Goal: Book appointment/travel/reservation

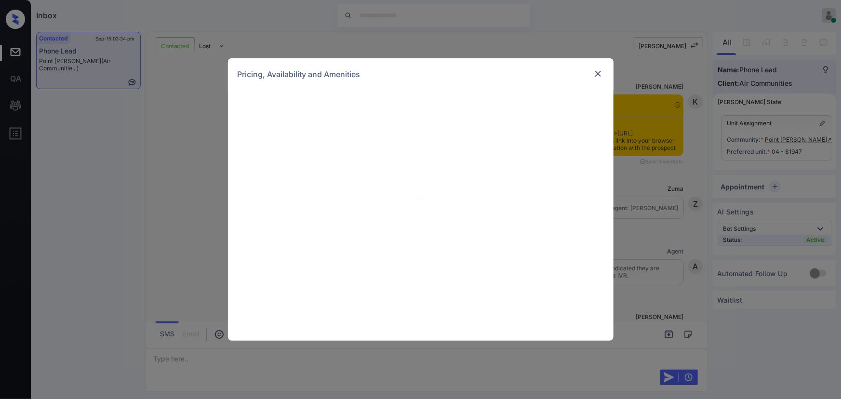
scroll to position [564, 0]
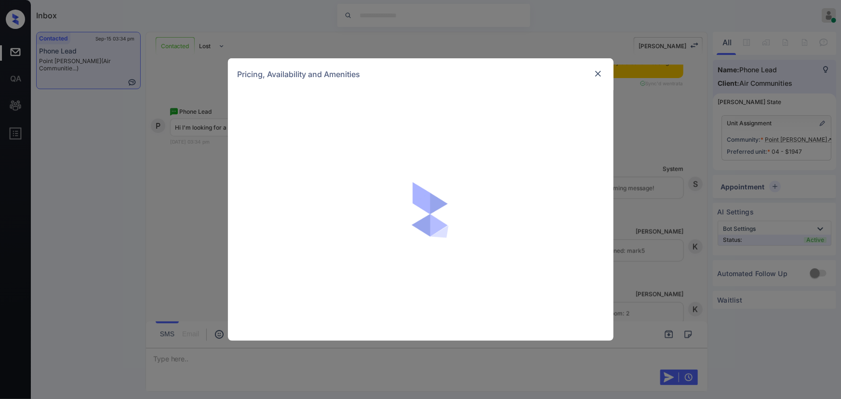
click at [594, 72] on img at bounding box center [598, 74] width 10 height 10
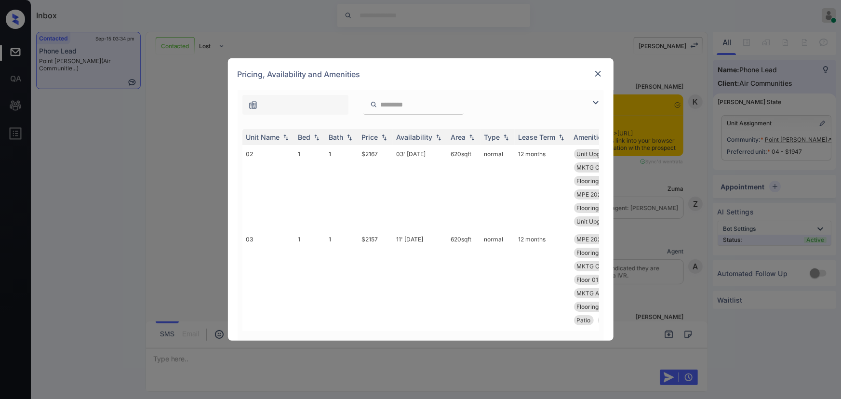
scroll to position [738, 0]
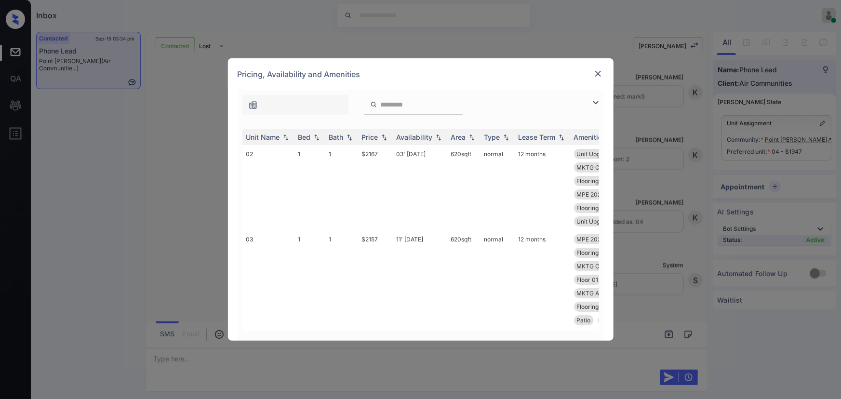
click at [597, 101] on img at bounding box center [596, 103] width 12 height 12
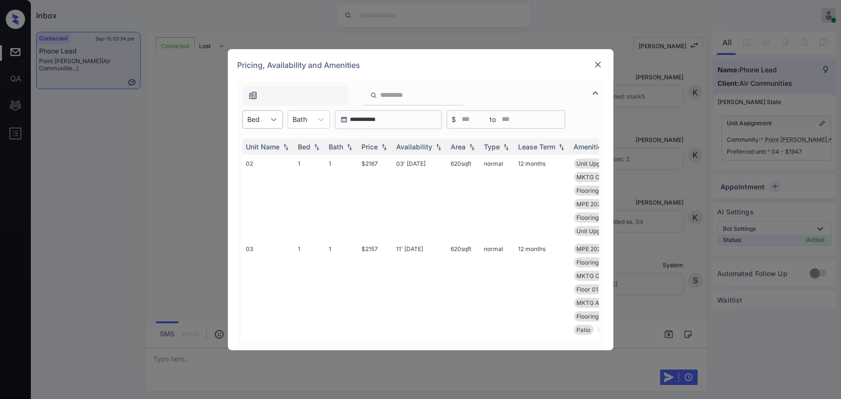
click at [268, 118] on div at bounding box center [273, 119] width 17 height 17
click at [253, 174] on div "2" at bounding box center [262, 177] width 40 height 17
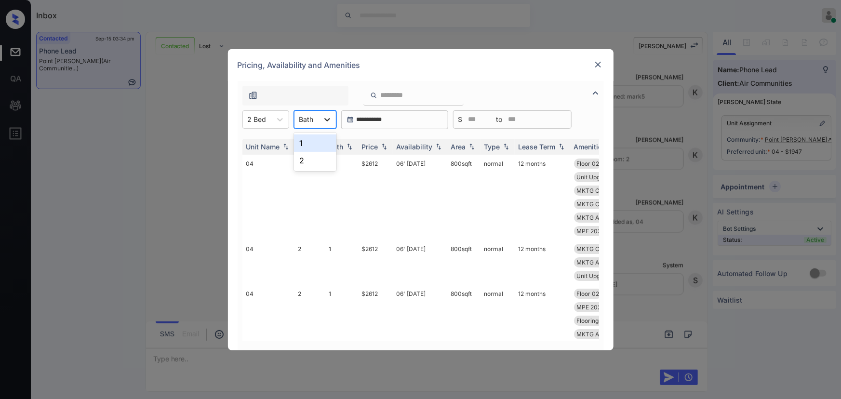
click at [323, 115] on icon at bounding box center [327, 120] width 10 height 10
click at [316, 142] on div "1" at bounding box center [315, 142] width 42 height 17
click at [327, 116] on icon at bounding box center [332, 120] width 10 height 10
click at [311, 157] on div "2" at bounding box center [317, 160] width 47 height 17
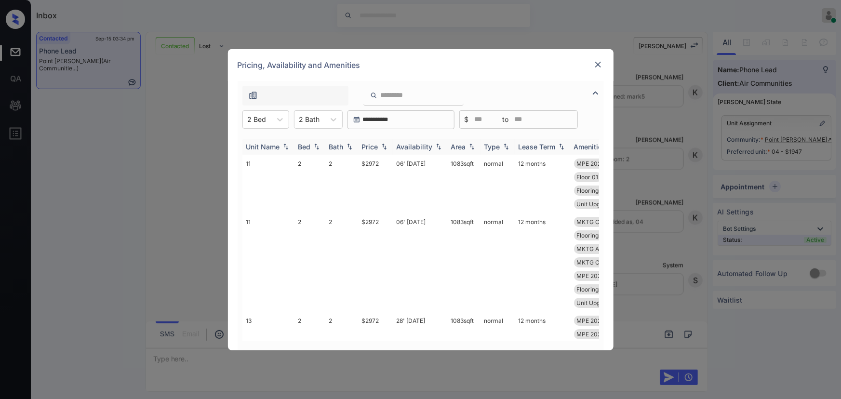
click at [373, 148] on div "Price" at bounding box center [370, 147] width 16 height 8
click at [414, 162] on td "06' Oct 25" at bounding box center [420, 184] width 54 height 58
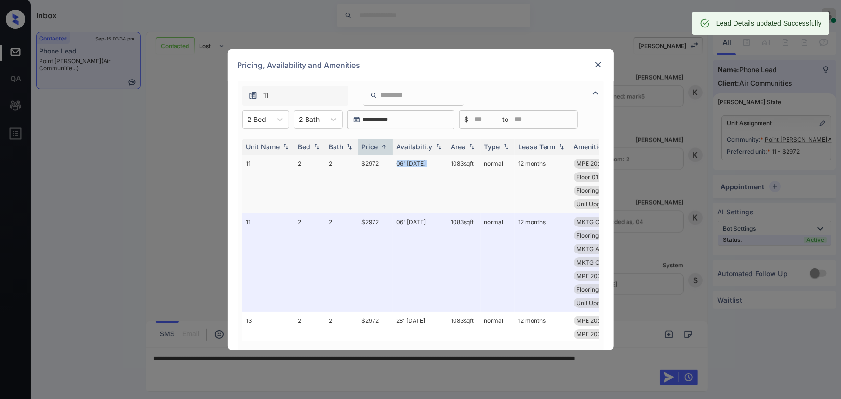
copy td "1083 sqft"
drag, startPoint x: 477, startPoint y: 163, endPoint x: 449, endPoint y: 163, distance: 27.5
click at [449, 163] on td "1083 sqft" at bounding box center [463, 184] width 33 height 58
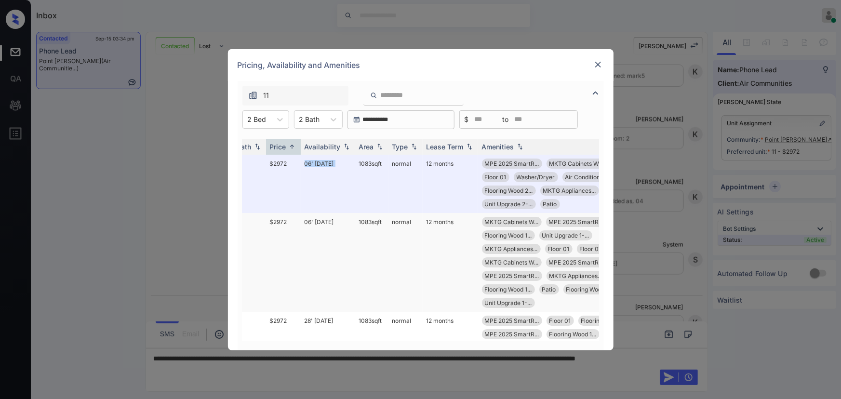
scroll to position [0, 93]
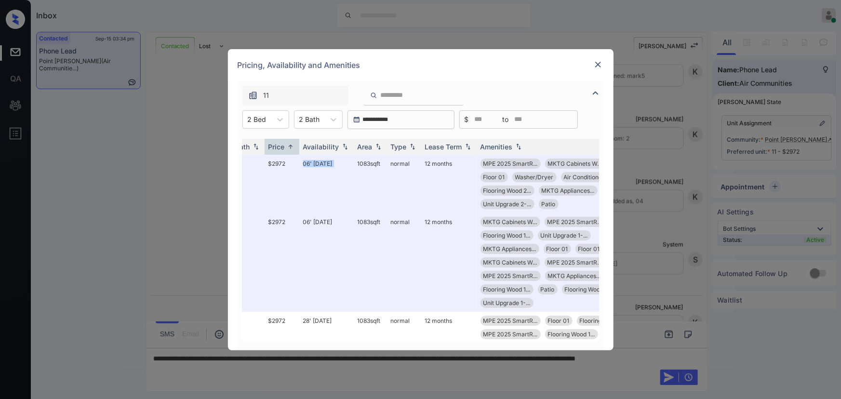
click at [602, 65] on img at bounding box center [598, 65] width 10 height 10
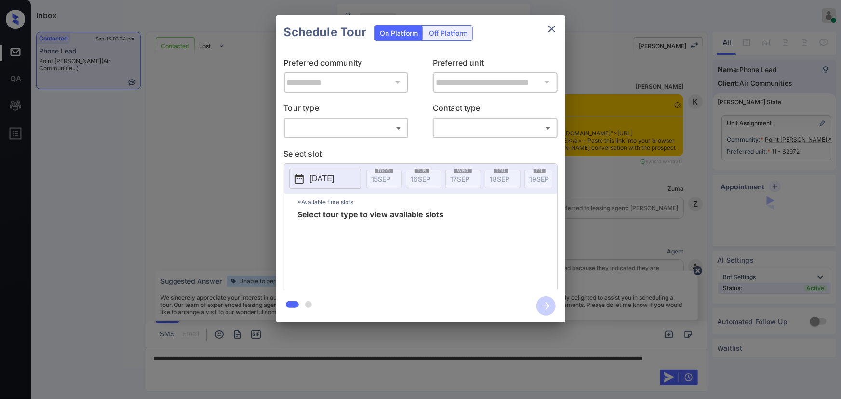
scroll to position [592, 0]
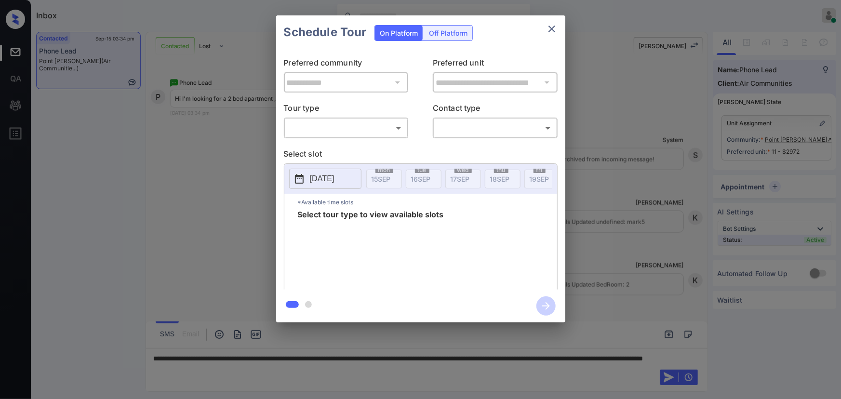
click at [354, 132] on body "Inbox Kenneth Umali Online Set yourself offline Set yourself on break Profile S…" at bounding box center [420, 199] width 841 height 399
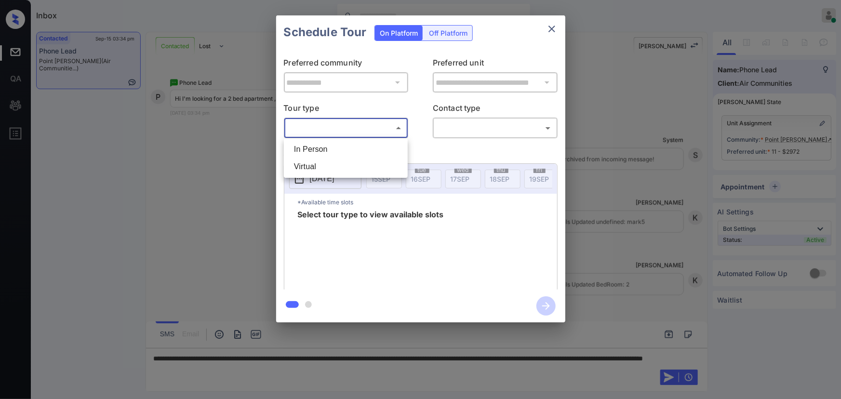
click at [340, 149] on li "In Person" at bounding box center [345, 149] width 119 height 17
type input "********"
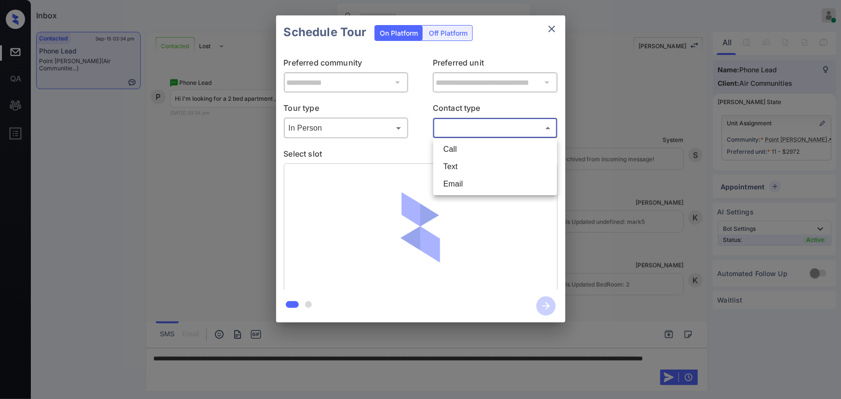
click at [476, 132] on body "Inbox Kenneth Umali Online Set yourself offline Set yourself on break Profile S…" at bounding box center [420, 199] width 841 height 399
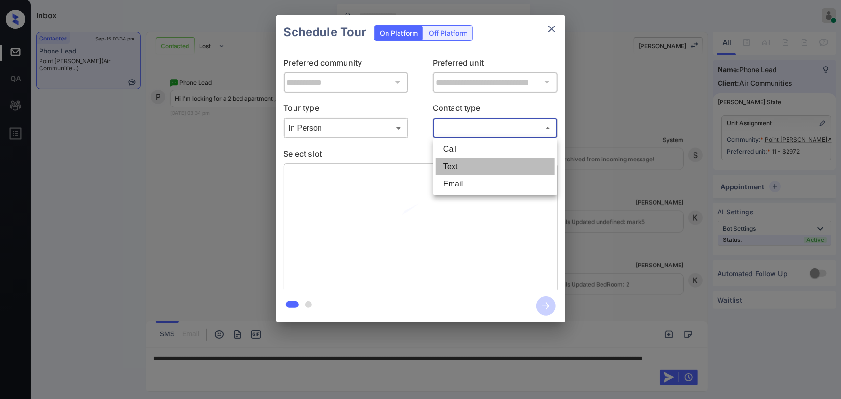
click at [457, 164] on li "Text" at bounding box center [494, 166] width 119 height 17
type input "****"
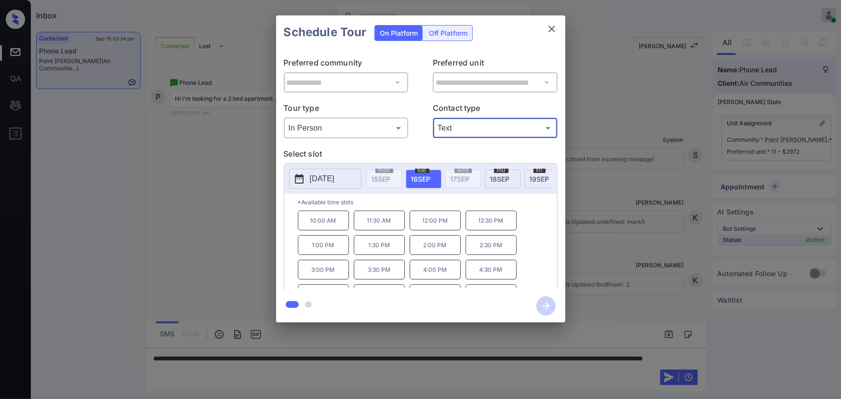
click at [420, 178] on span "[DATE]" at bounding box center [421, 179] width 20 height 8
click at [449, 276] on p "4:00 PM" at bounding box center [434, 270] width 51 height 20
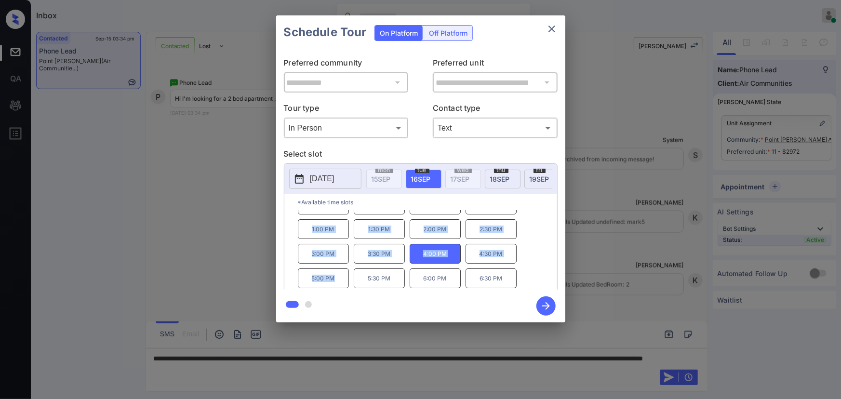
scroll to position [0, 0]
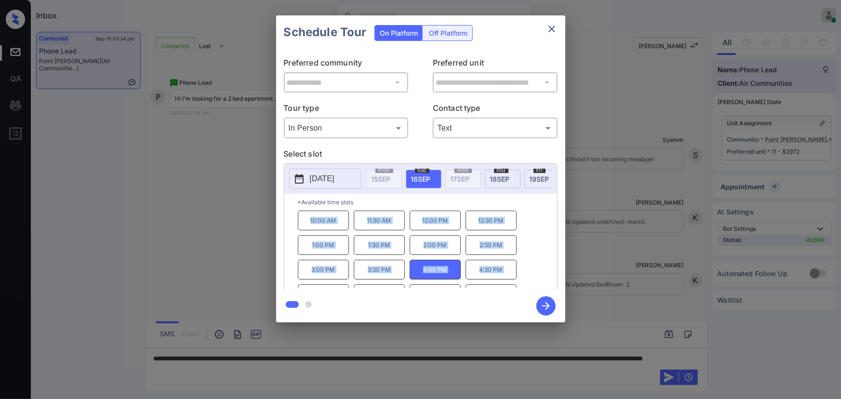
drag, startPoint x: 338, startPoint y: 279, endPoint x: 292, endPoint y: 298, distance: 49.7
click at [307, 229] on div "10:00 AM 11:30 AM 12:00 PM 12:30 PM 1:00 PM 1:30 PM 2:00 PM 2:30 PM 3:00 PM 3:3…" at bounding box center [427, 249] width 259 height 77
copy div "10:00 AM 11:30 AM 12:00 PM 12:30 PM 1:00 PM 1:30 PM 2:00 PM 2:30 PM 3:00 PM 3:3…"
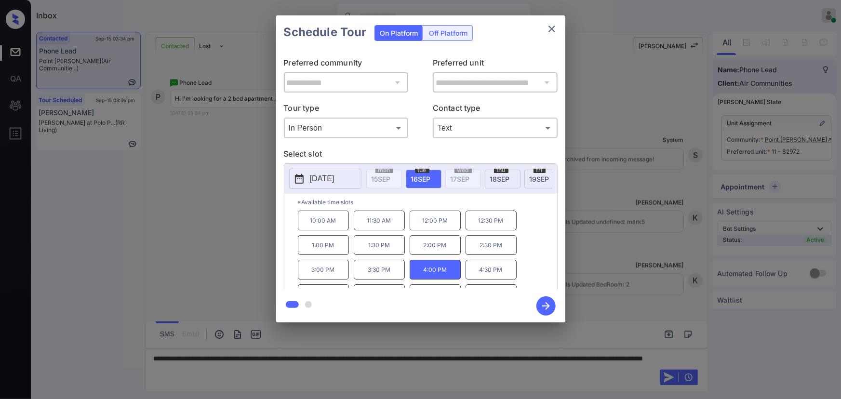
click at [316, 366] on div at bounding box center [420, 199] width 841 height 399
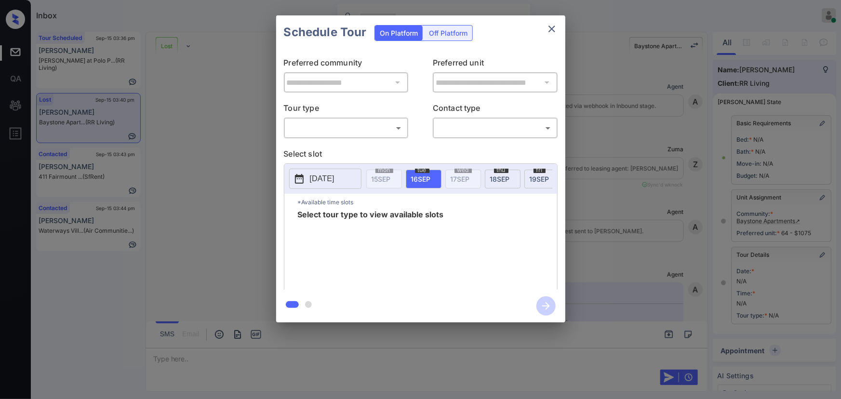
scroll to position [12372, 0]
click at [329, 128] on body "Inbox Kenneth Umali Online Set yourself offline Set yourself on break Profile S…" at bounding box center [420, 199] width 841 height 399
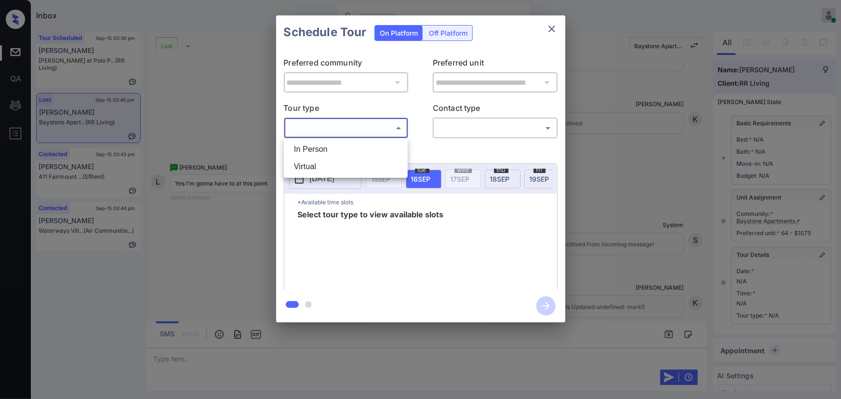
drag, startPoint x: 323, startPoint y: 149, endPoint x: 408, endPoint y: 147, distance: 85.8
click at [325, 149] on li "In Person" at bounding box center [345, 149] width 119 height 17
type input "********"
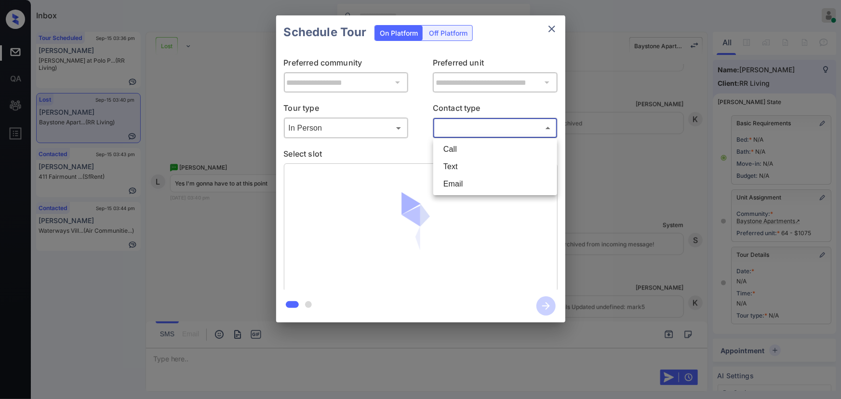
click at [458, 132] on body "Inbox Kenneth Umali Online Set yourself offline Set yourself on break Profile S…" at bounding box center [420, 199] width 841 height 399
drag, startPoint x: 453, startPoint y: 166, endPoint x: 457, endPoint y: 169, distance: 5.0
click at [453, 165] on li "Text" at bounding box center [494, 166] width 119 height 17
type input "****"
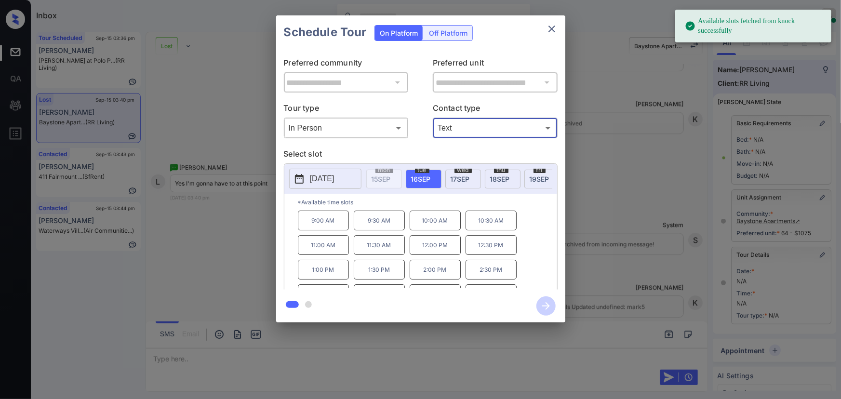
click at [416, 177] on span "[DATE]" at bounding box center [421, 179] width 20 height 8
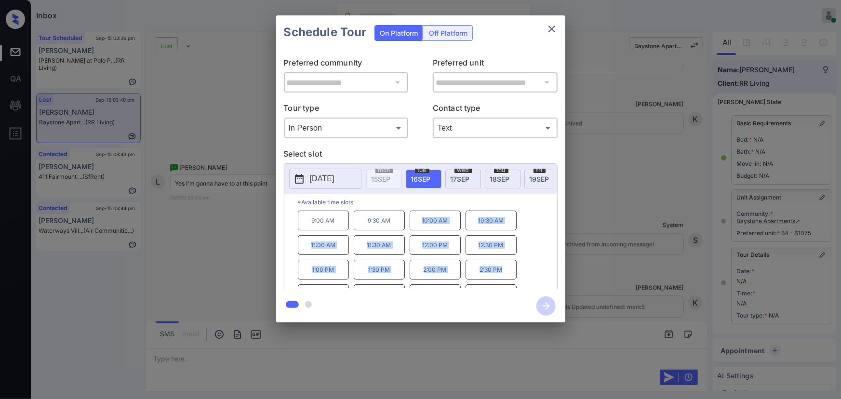
copy div "10:00 AM 10:30 AM 11:00 AM 11:30 AM 12:00 PM 12:30 PM 1:00 PM 1:30 PM 2:00 PM 2…"
drag, startPoint x: 503, startPoint y: 276, endPoint x: 409, endPoint y: 225, distance: 106.3
click at [409, 225] on div "9:00 AM 9:30 AM 10:00 AM 10:30 AM 11:00 AM 11:30 AM 12:00 PM 12:30 PM 1:00 PM 1…" at bounding box center [427, 249] width 259 height 77
click at [328, 355] on div at bounding box center [420, 199] width 841 height 399
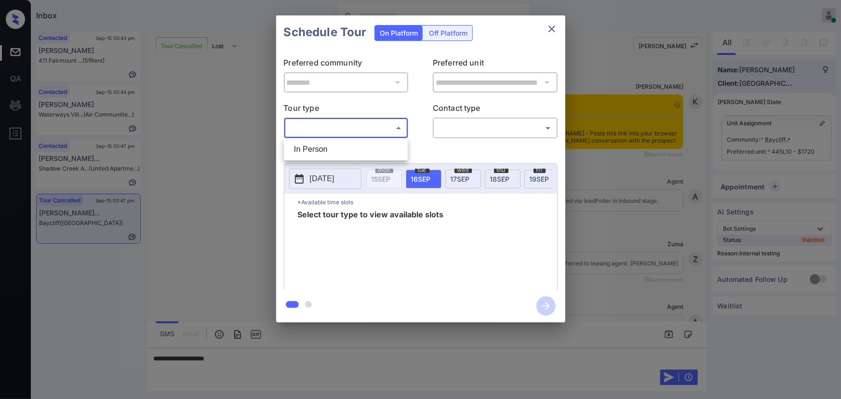
drag, startPoint x: 0, startPoint y: 0, endPoint x: 426, endPoint y: 135, distance: 447.1
click at [316, 152] on li "In Person" at bounding box center [345, 149] width 119 height 17
type input "********"
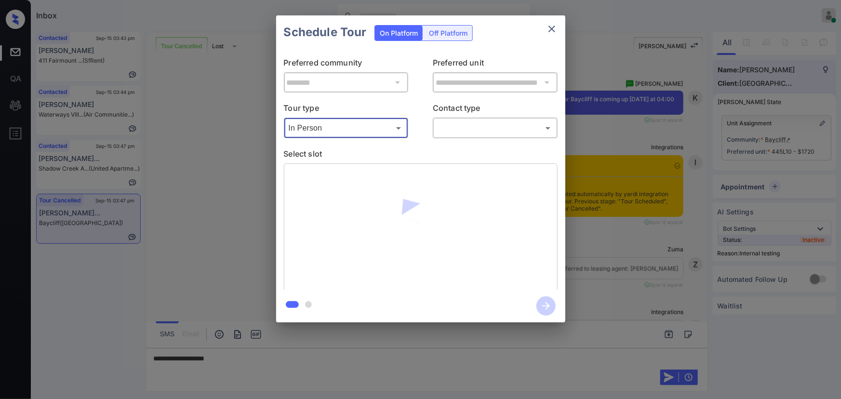
click at [468, 125] on body "Inbox [PERSON_NAME] Online Set yourself offline Set yourself on break Profile S…" at bounding box center [420, 199] width 841 height 399
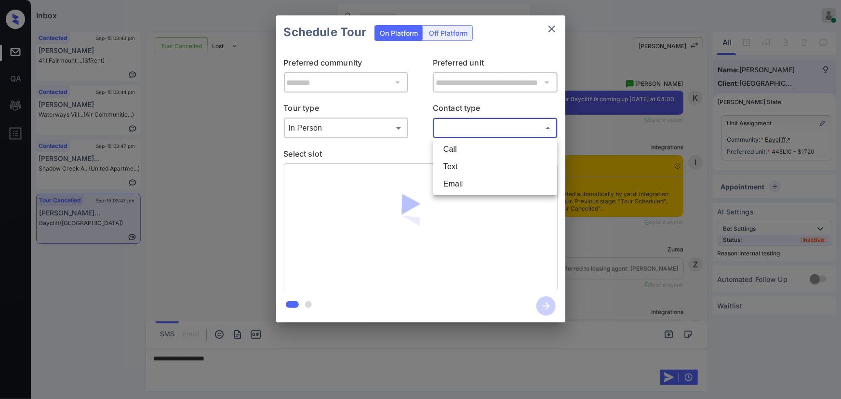
click at [452, 167] on li "Text" at bounding box center [494, 166] width 119 height 17
type input "****"
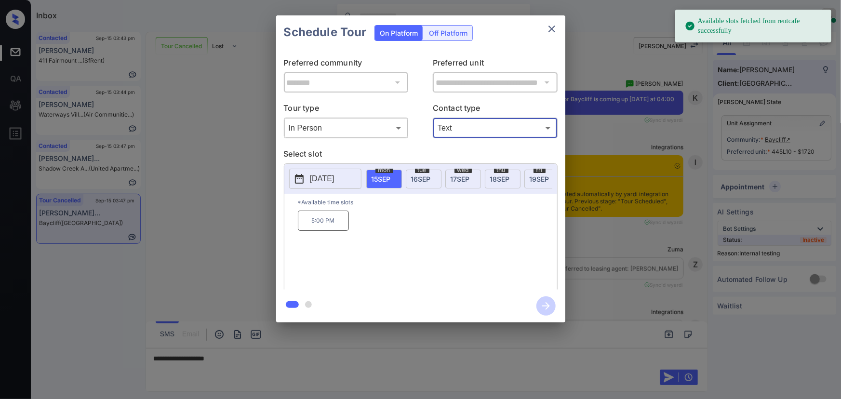
click at [415, 177] on span "16 SEP" at bounding box center [421, 179] width 20 height 8
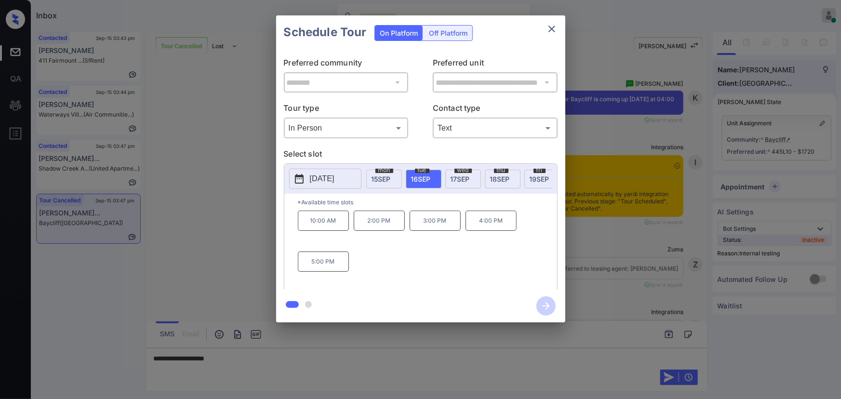
click at [501, 220] on p "4:00 PM" at bounding box center [490, 221] width 51 height 20
click at [371, 364] on div at bounding box center [420, 199] width 841 height 399
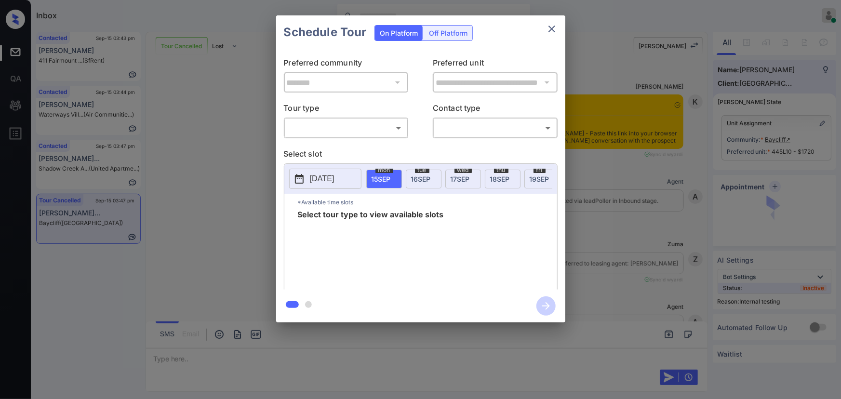
scroll to position [4839, 0]
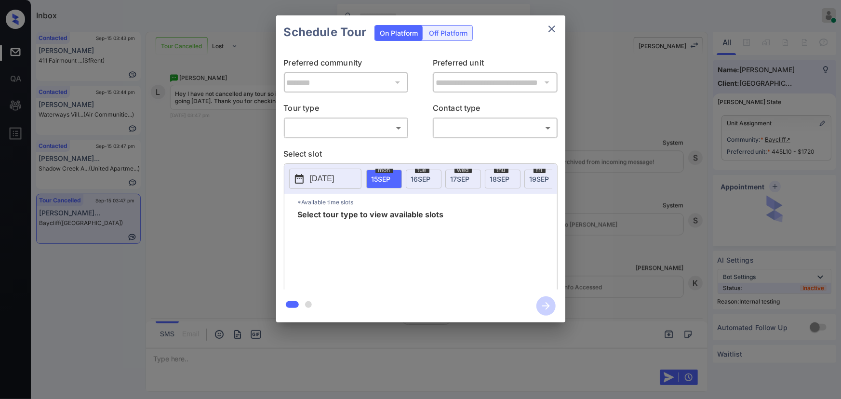
click at [308, 126] on body "Inbox Kenneth Umali Online Set yourself offline Set yourself on break Profile S…" at bounding box center [420, 199] width 841 height 399
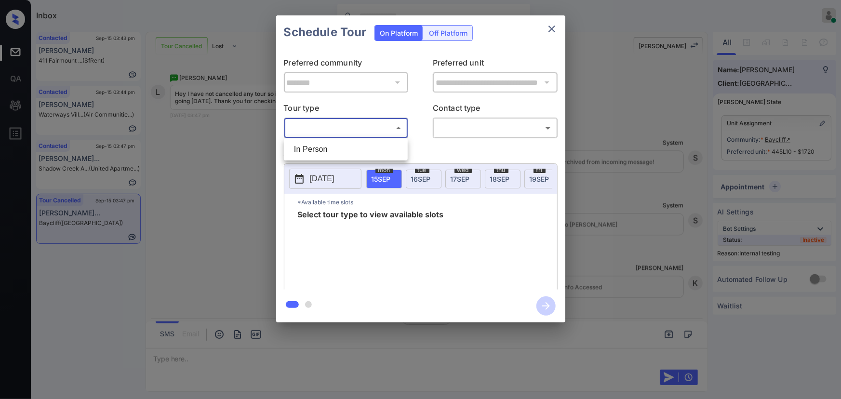
drag, startPoint x: 314, startPoint y: 148, endPoint x: 419, endPoint y: 136, distance: 105.2
click at [315, 148] on li "In Person" at bounding box center [345, 149] width 119 height 17
type input "********"
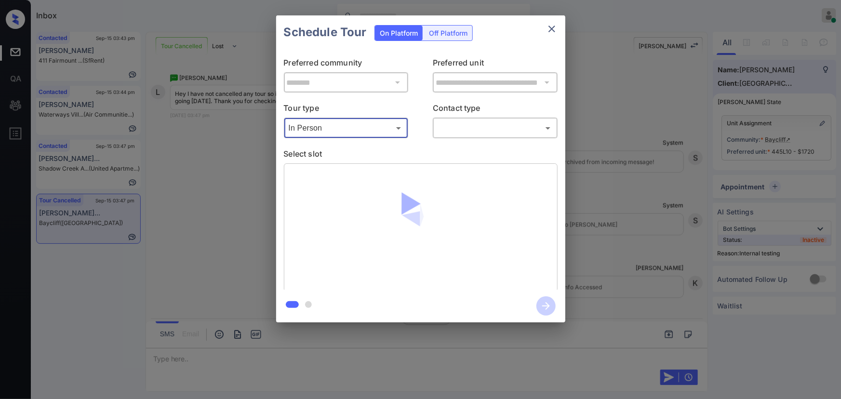
click at [461, 119] on div "​ ​" at bounding box center [495, 128] width 125 height 21
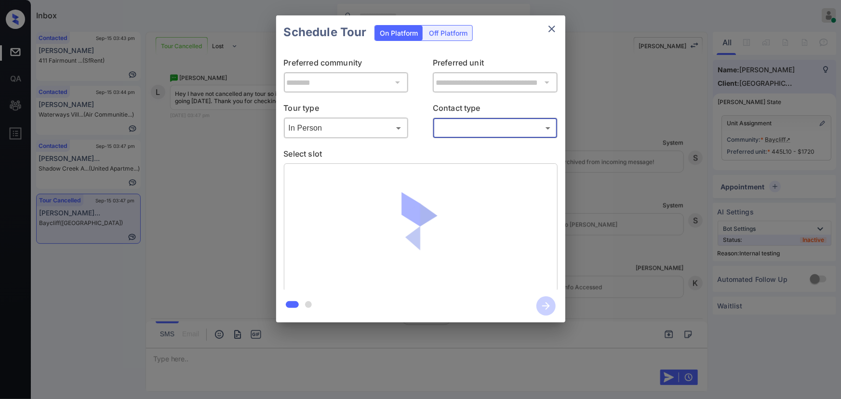
click at [454, 127] on body "Inbox Kenneth Umali Online Set yourself offline Set yourself on break Profile S…" at bounding box center [420, 199] width 841 height 399
click at [447, 164] on li "Text" at bounding box center [494, 166] width 119 height 17
type input "****"
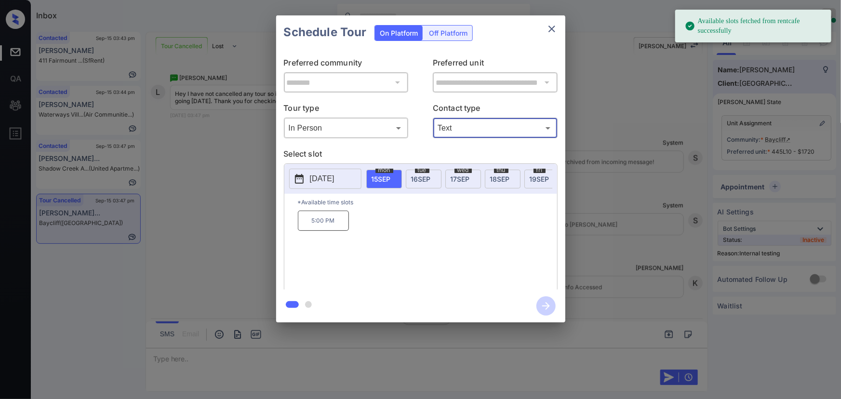
click at [423, 171] on span "tue" at bounding box center [422, 170] width 14 height 6
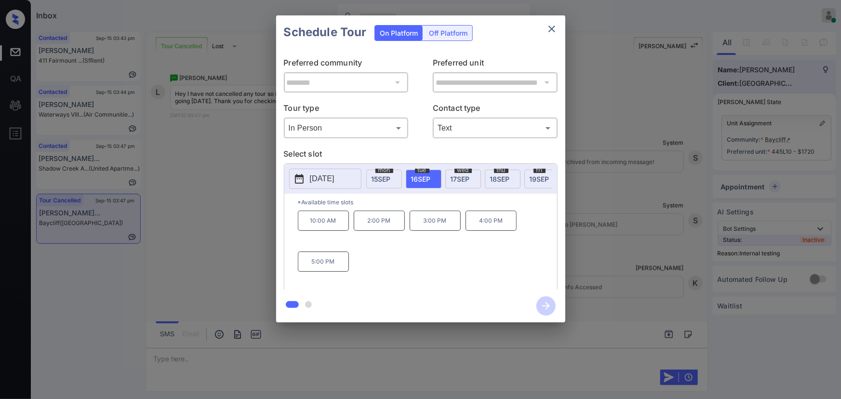
click at [491, 219] on p "4:00 PM" at bounding box center [490, 221] width 51 height 20
click at [549, 306] on icon "button" at bounding box center [546, 306] width 8 height 8
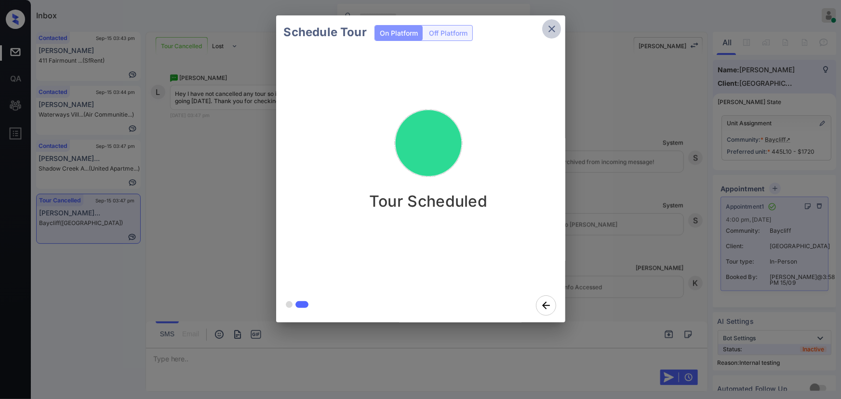
click at [554, 30] on icon "close" at bounding box center [552, 29] width 12 height 12
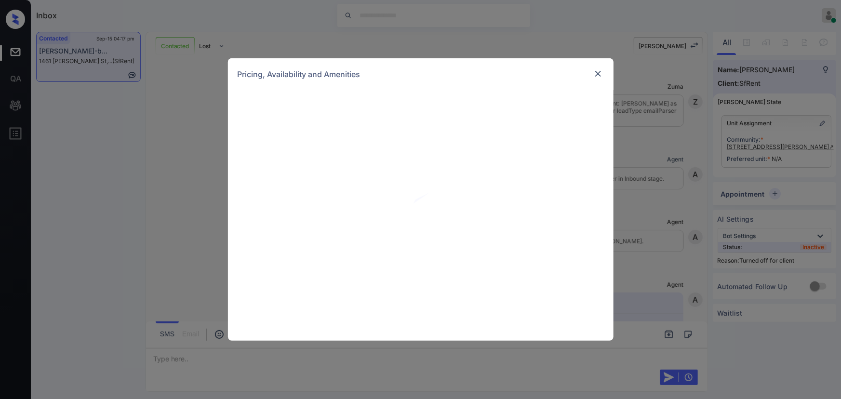
scroll to position [1541, 0]
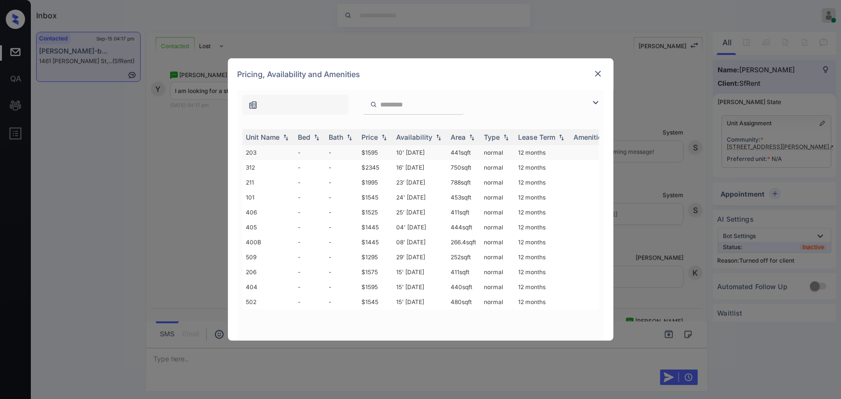
click at [375, 151] on td "$1595" at bounding box center [375, 152] width 35 height 15
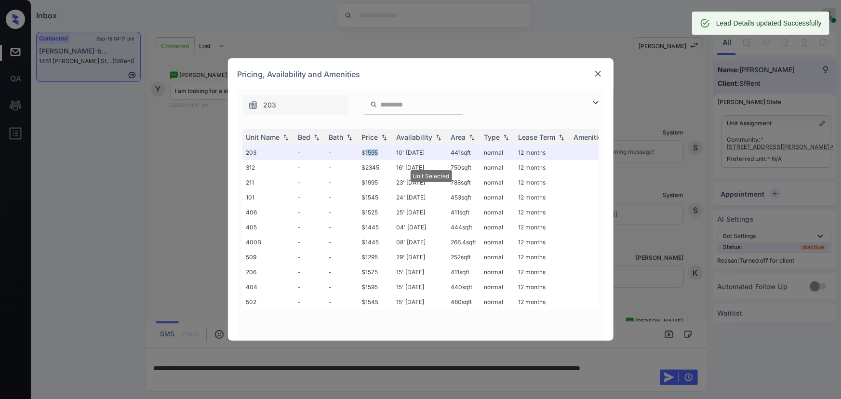
click at [601, 73] on img at bounding box center [598, 74] width 10 height 10
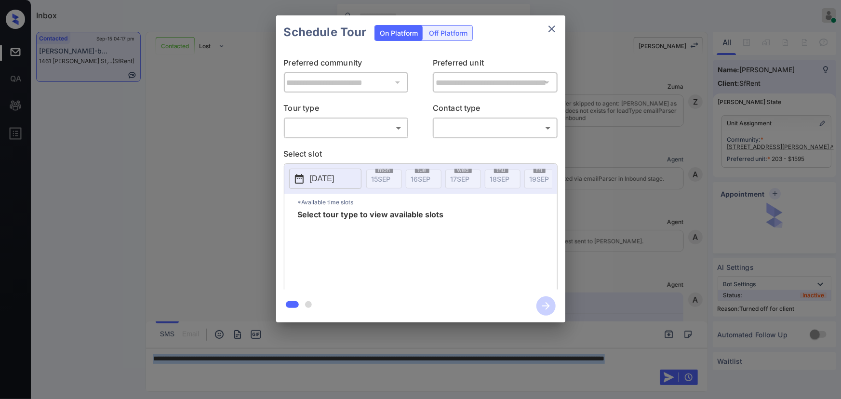
scroll to position [1541, 0]
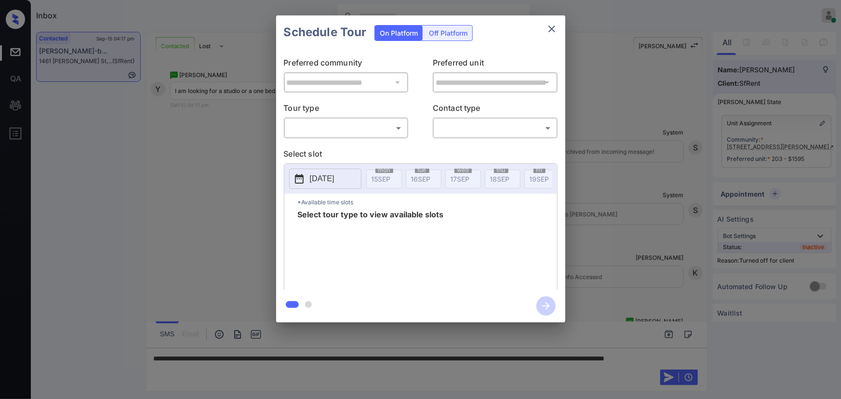
drag, startPoint x: 642, startPoint y: 173, endPoint x: 642, endPoint y: 165, distance: 8.2
click at [642, 165] on div "**********" at bounding box center [420, 169] width 841 height 338
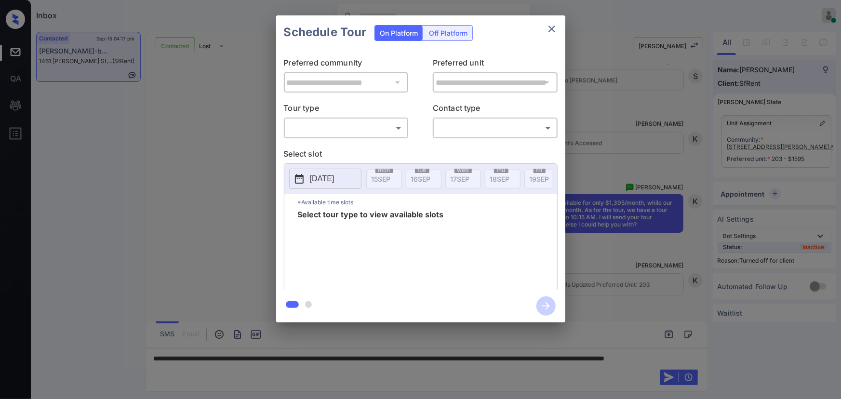
click at [442, 35] on div "Off Platform" at bounding box center [448, 33] width 48 height 15
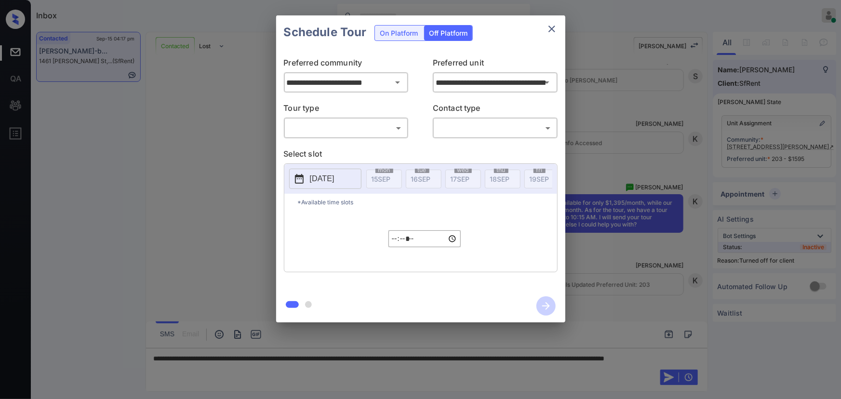
click at [363, 124] on body "Inbox [PERSON_NAME] Online Set yourself offline Set yourself on break Profile S…" at bounding box center [420, 199] width 841 height 399
drag, startPoint x: 339, startPoint y: 146, endPoint x: 413, endPoint y: 141, distance: 74.4
click at [342, 146] on li "In Person" at bounding box center [345, 149] width 119 height 17
type input "********"
click at [467, 133] on body "Inbox Kenneth Umali Online Set yourself offline Set yourself on break Profile S…" at bounding box center [420, 199] width 841 height 399
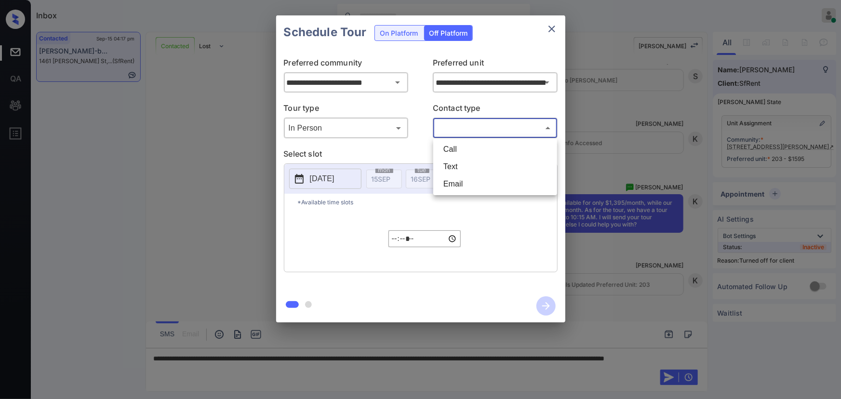
click at [461, 166] on li "Text" at bounding box center [494, 166] width 119 height 17
type input "****"
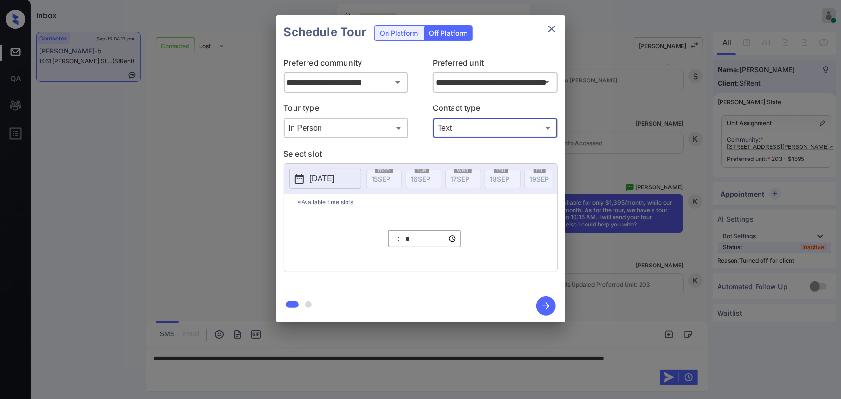
click at [331, 176] on p "[DATE]" at bounding box center [322, 179] width 25 height 12
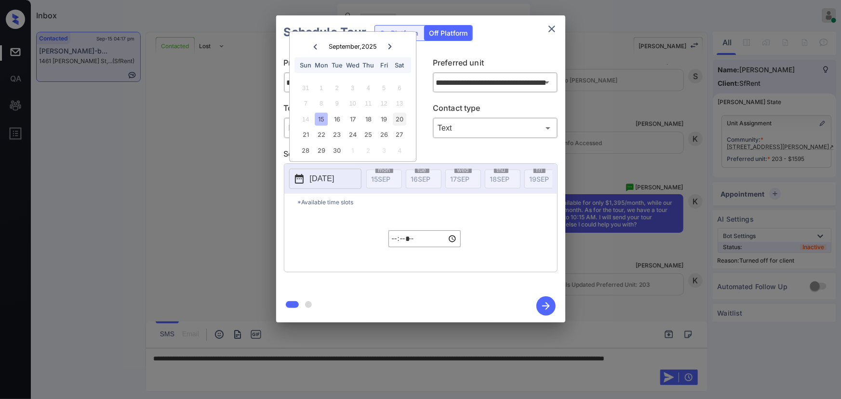
click at [399, 121] on div "20" at bounding box center [399, 119] width 13 height 13
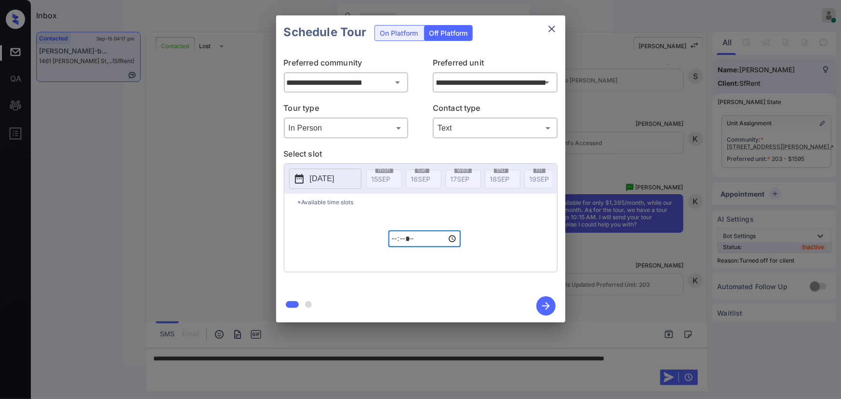
click at [394, 244] on input "*****" at bounding box center [424, 238] width 72 height 17
type input "*****"
click at [546, 304] on icon "button" at bounding box center [545, 305] width 19 height 19
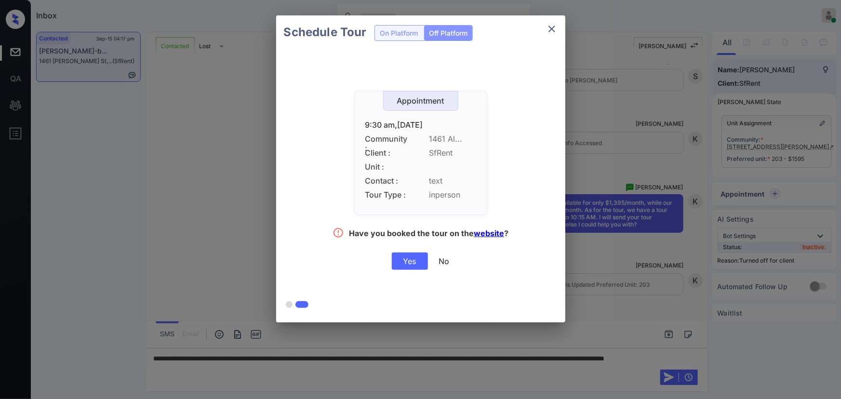
click at [413, 260] on div "Yes" at bounding box center [410, 260] width 36 height 17
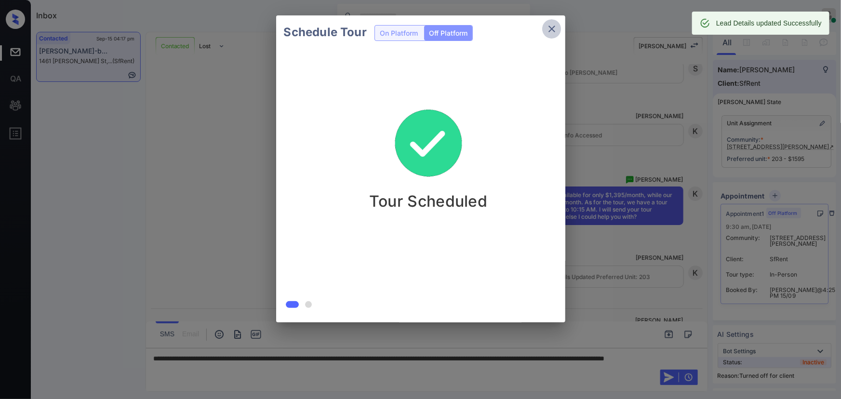
click at [553, 28] on icon "close" at bounding box center [552, 29] width 12 height 12
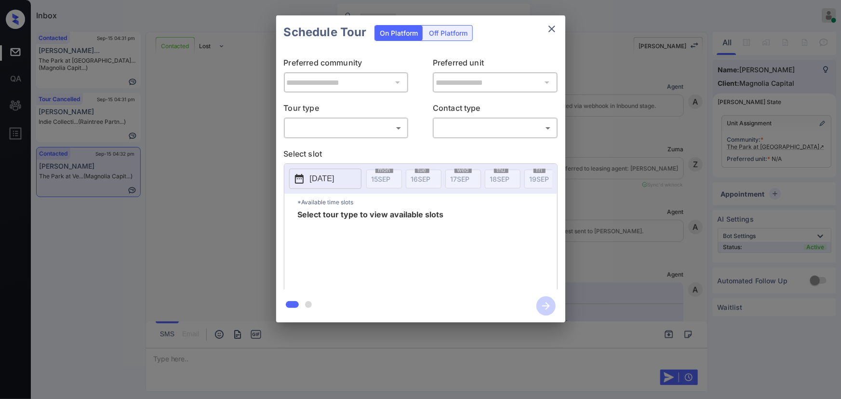
scroll to position [1494, 0]
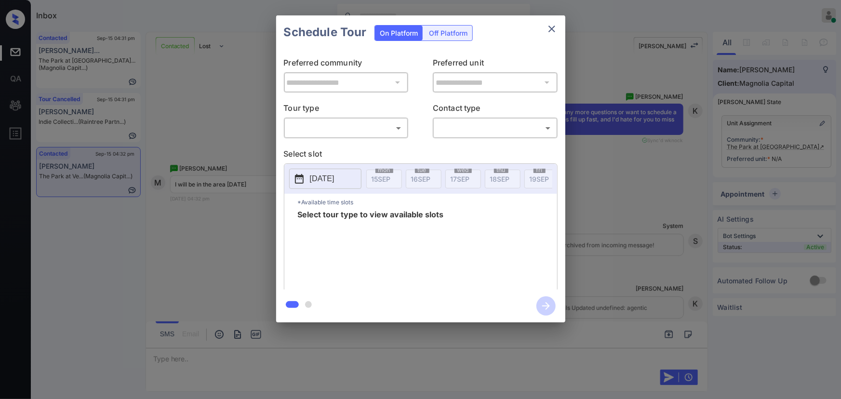
click at [362, 128] on body "Inbox [PERSON_NAME] Online Set yourself offline Set yourself on break Profile S…" at bounding box center [420, 199] width 841 height 399
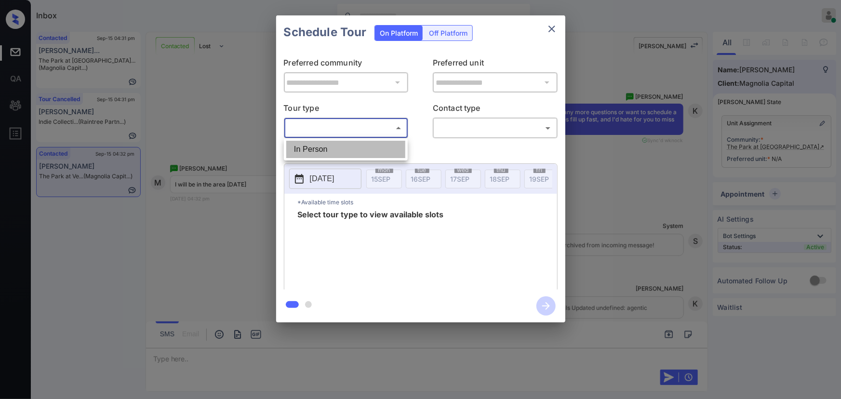
drag, startPoint x: 350, startPoint y: 152, endPoint x: 359, endPoint y: 149, distance: 9.9
click at [351, 151] on li "In Person" at bounding box center [345, 149] width 119 height 17
type input "********"
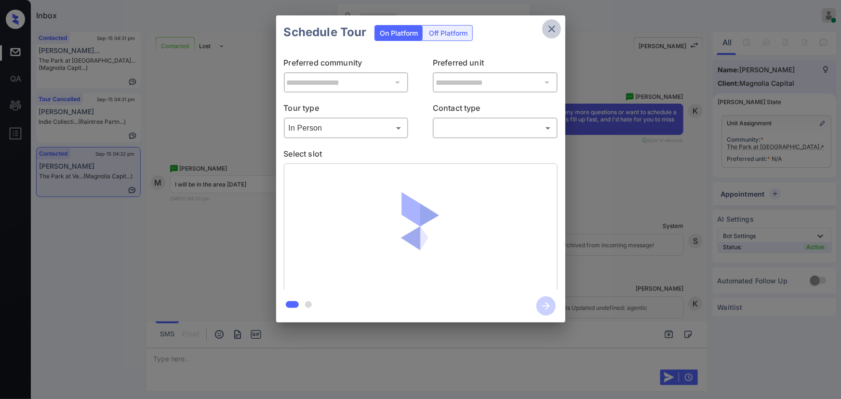
click at [544, 27] on button "close" at bounding box center [551, 28] width 19 height 19
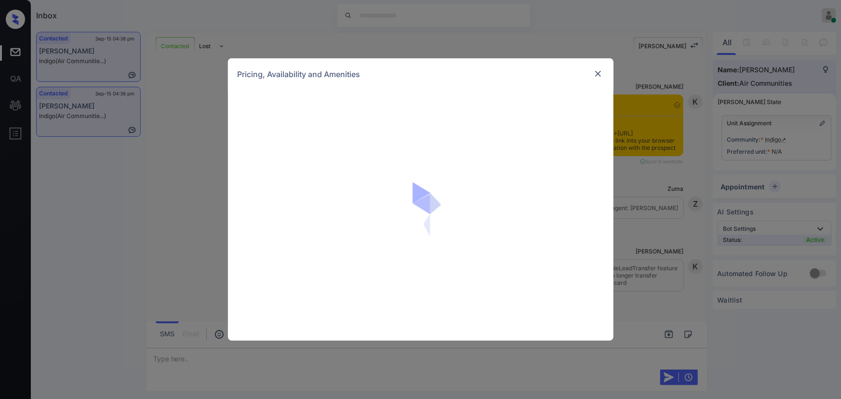
scroll to position [727, 0]
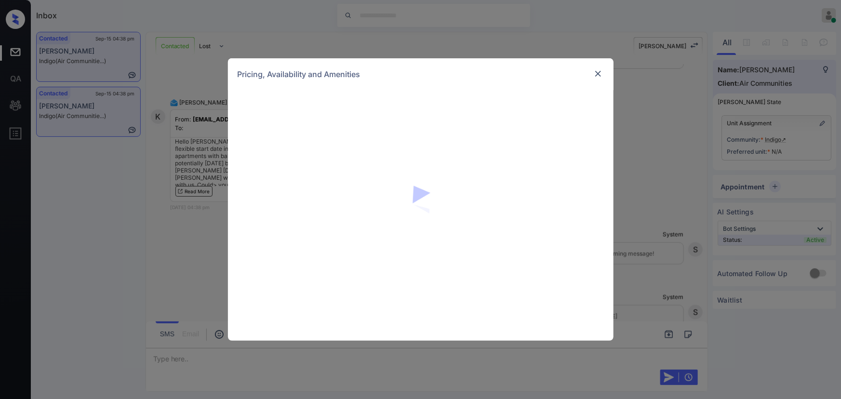
click at [596, 72] on img at bounding box center [598, 74] width 10 height 10
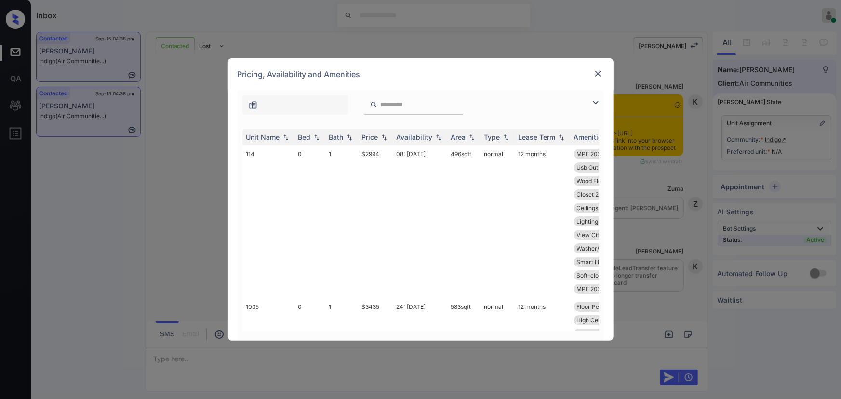
scroll to position [844, 0]
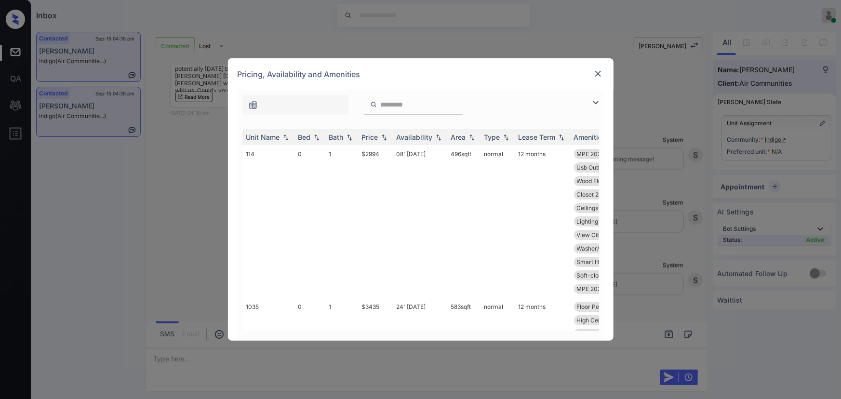
click at [597, 99] on img at bounding box center [596, 103] width 12 height 12
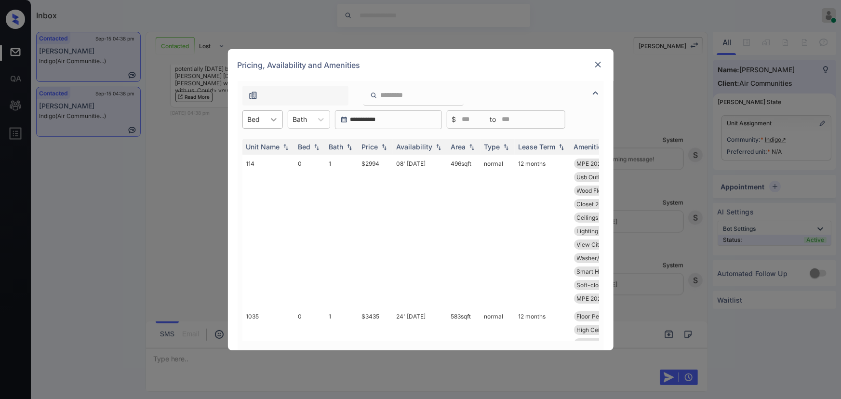
click at [270, 118] on icon at bounding box center [274, 120] width 10 height 10
drag, startPoint x: 253, startPoint y: 158, endPoint x: 315, endPoint y: 119, distance: 73.0
click at [255, 157] on div "1" at bounding box center [262, 160] width 40 height 17
click at [315, 119] on div "Bath" at bounding box center [305, 119] width 24 height 14
click at [304, 140] on div "1" at bounding box center [313, 142] width 42 height 17
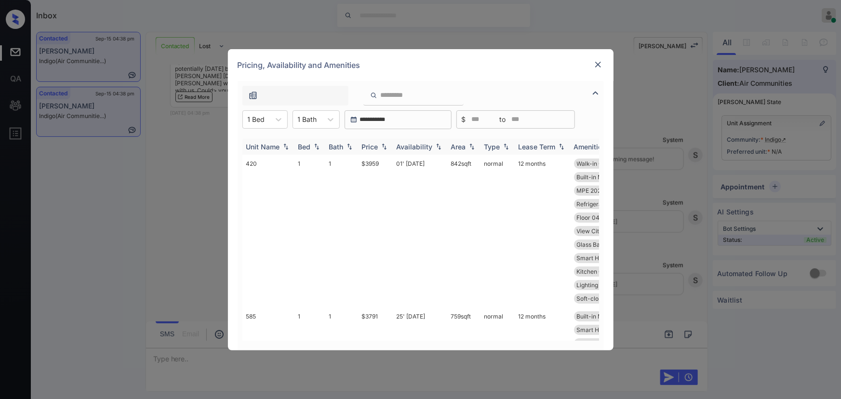
click at [382, 146] on img at bounding box center [384, 146] width 10 height 7
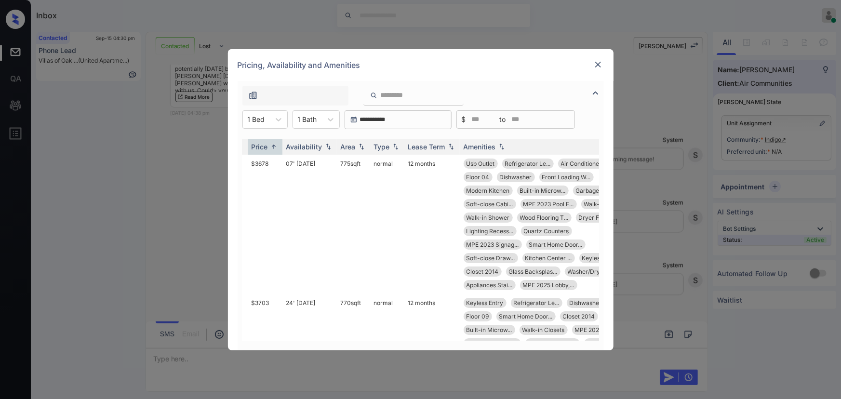
scroll to position [0, 116]
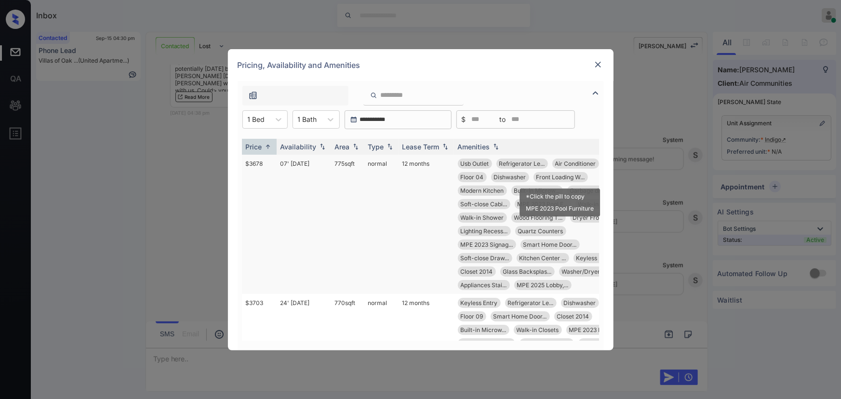
click at [556, 176] on span "Front Loading W..." at bounding box center [560, 176] width 49 height 7
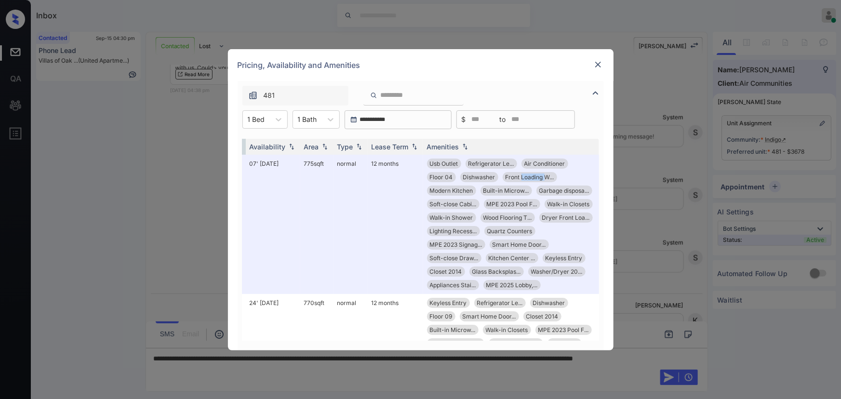
scroll to position [0, 153]
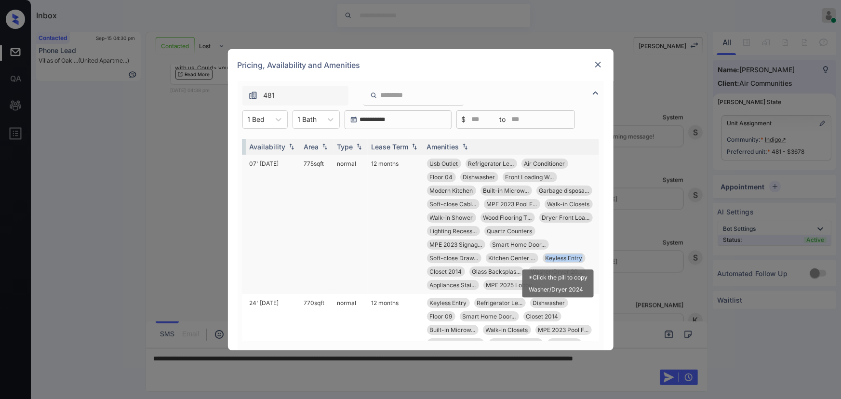
copy span "Keyless Entry"
drag, startPoint x: 577, startPoint y: 256, endPoint x: 536, endPoint y: 260, distance: 41.1
click at [542, 260] on div "Keyless Entry" at bounding box center [563, 258] width 43 height 10
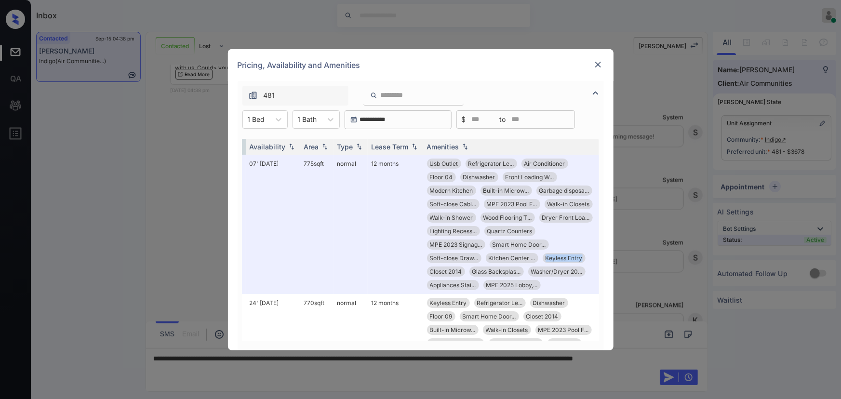
click at [599, 66] on img at bounding box center [598, 65] width 10 height 10
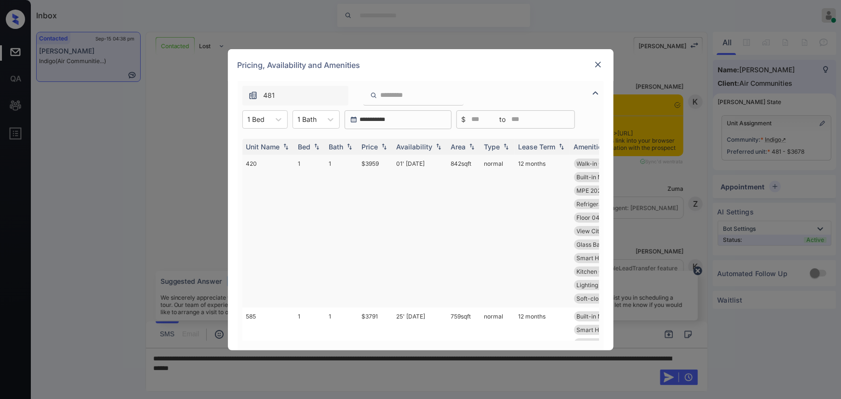
scroll to position [844, 0]
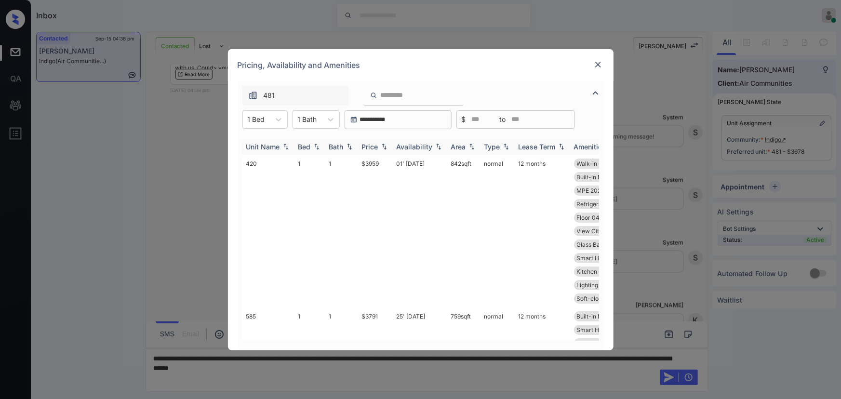
click at [382, 148] on img at bounding box center [384, 146] width 10 height 7
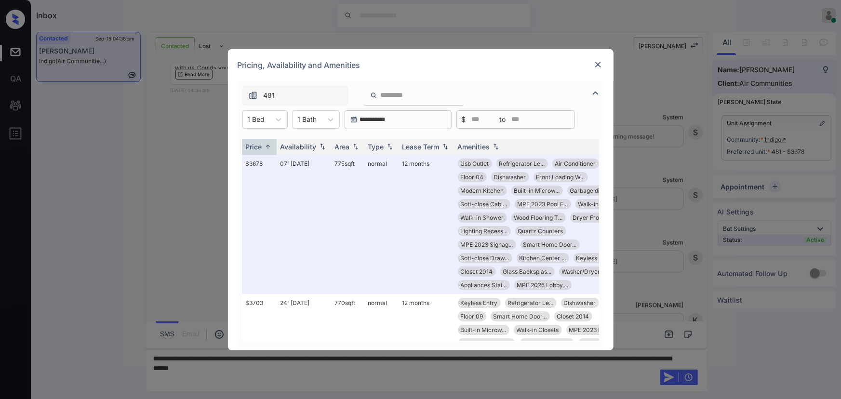
scroll to position [0, 153]
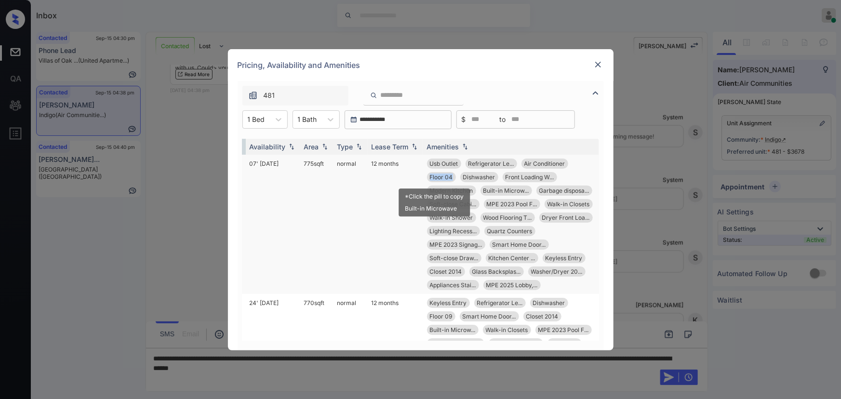
copy span "Floor 04"
drag, startPoint x: 447, startPoint y: 178, endPoint x: 422, endPoint y: 175, distance: 25.2
click at [427, 175] on div "Floor 04" at bounding box center [441, 177] width 29 height 10
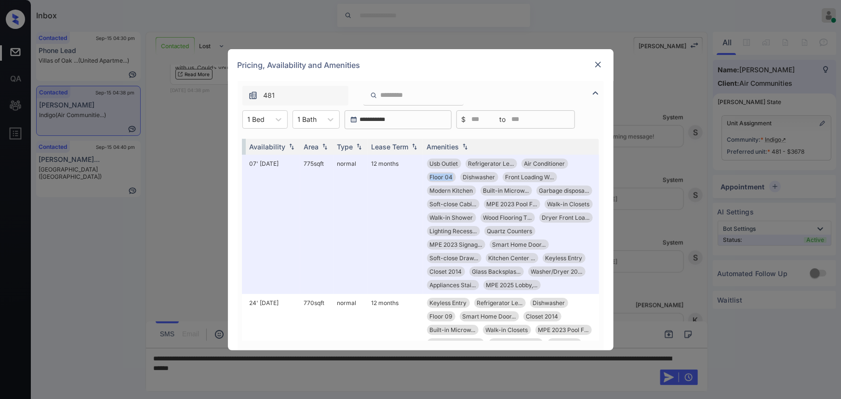
click at [597, 60] on img at bounding box center [598, 65] width 10 height 10
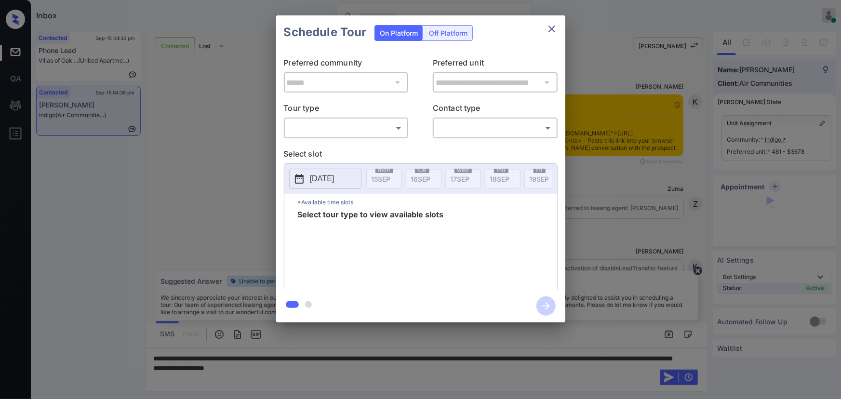
scroll to position [757, 0]
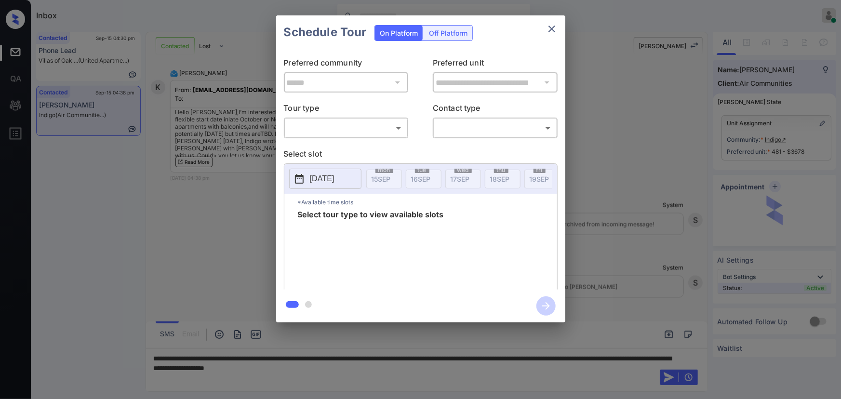
click at [368, 125] on body "Inbox [PERSON_NAME] Online Set yourself offline Set yourself on break Profile S…" at bounding box center [420, 199] width 841 height 399
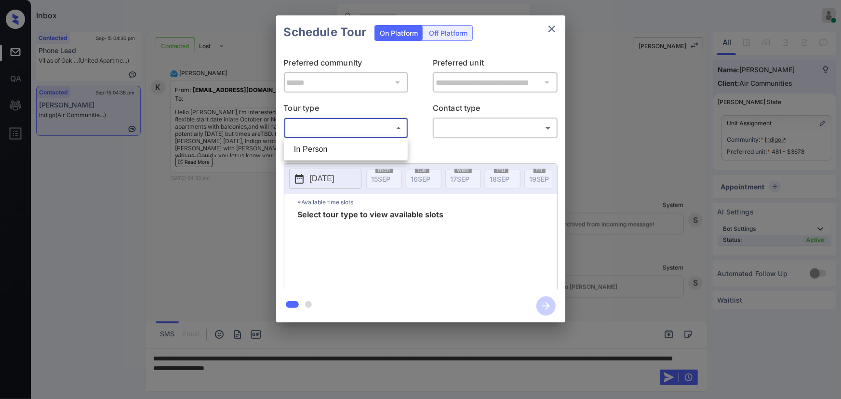
click at [343, 141] on li "In Person" at bounding box center [345, 149] width 119 height 17
type input "********"
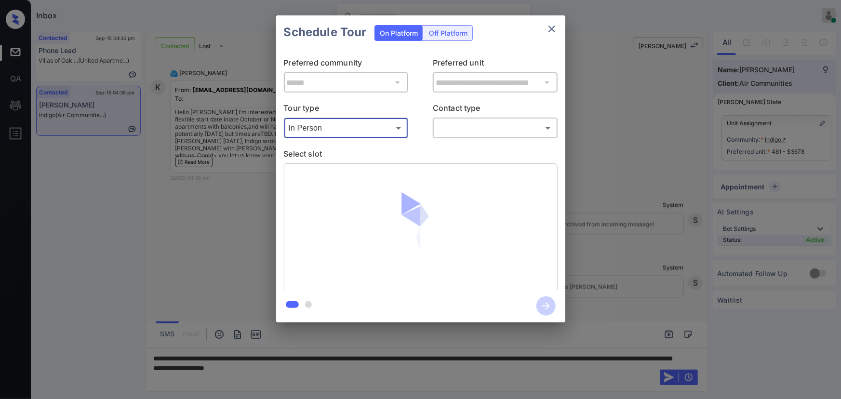
click at [472, 127] on body "Inbox Kenneth Umali Online Set yourself offline Set yourself on break Profile S…" at bounding box center [420, 199] width 841 height 399
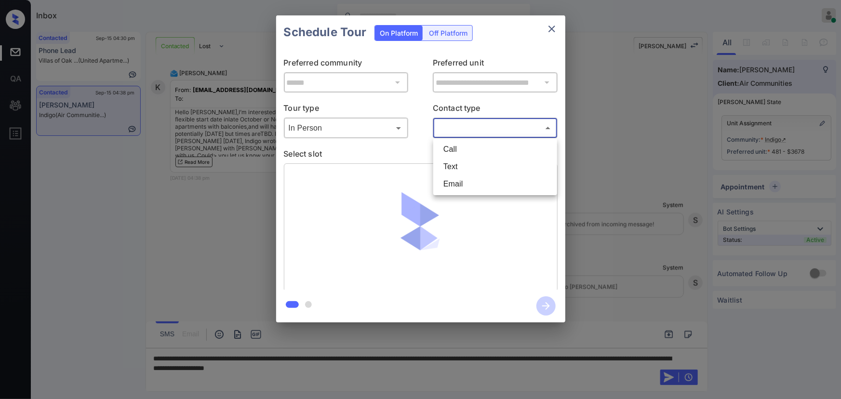
click at [453, 167] on li "Text" at bounding box center [494, 166] width 119 height 17
type input "****"
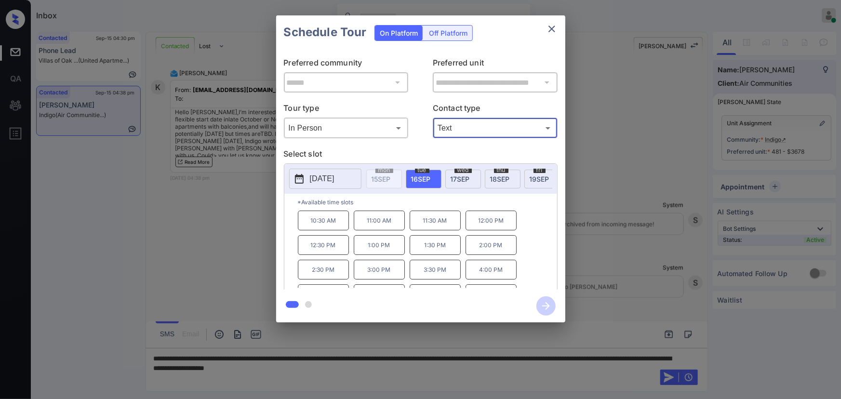
click at [495, 177] on span "18 SEP" at bounding box center [500, 179] width 20 height 8
click at [334, 177] on p "2025-09-18" at bounding box center [322, 179] width 25 height 12
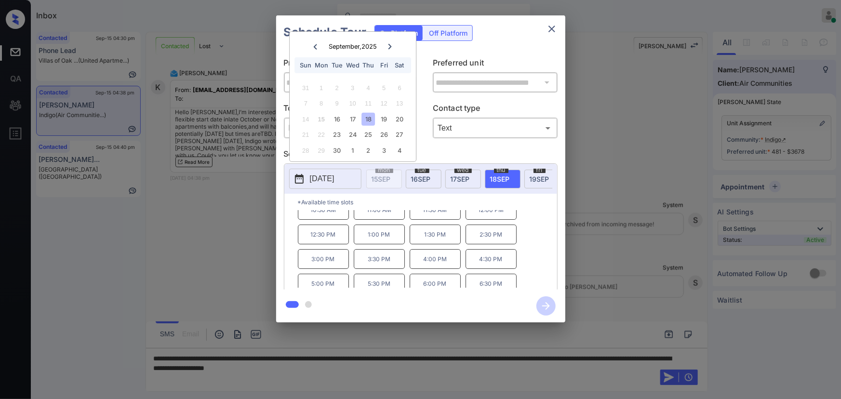
scroll to position [16, 0]
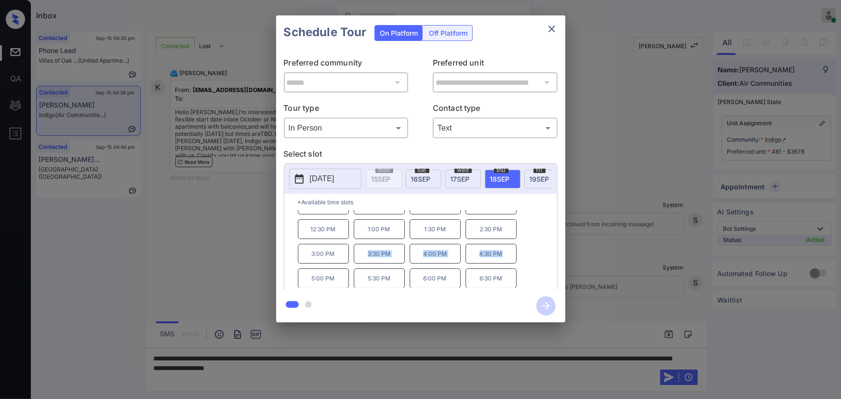
copy div "3:30 PM 4:00 PM 4:30 PM"
drag, startPoint x: 504, startPoint y: 255, endPoint x: 366, endPoint y: 262, distance: 138.4
click at [366, 262] on div "10:30 AM 11:00 AM 11:30 AM 12:00 PM 12:30 PM 1:00 PM 1:30 PM 2:30 PM 3:00 PM 3:…" at bounding box center [427, 249] width 259 height 77
click at [534, 178] on span "19 SEP" at bounding box center [539, 179] width 20 height 8
click at [328, 175] on p "2025-09-19" at bounding box center [322, 179] width 25 height 12
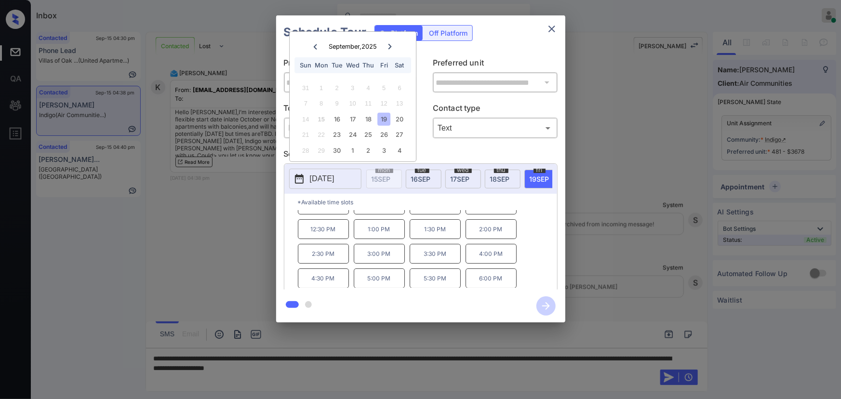
click at [399, 371] on div at bounding box center [420, 199] width 841 height 399
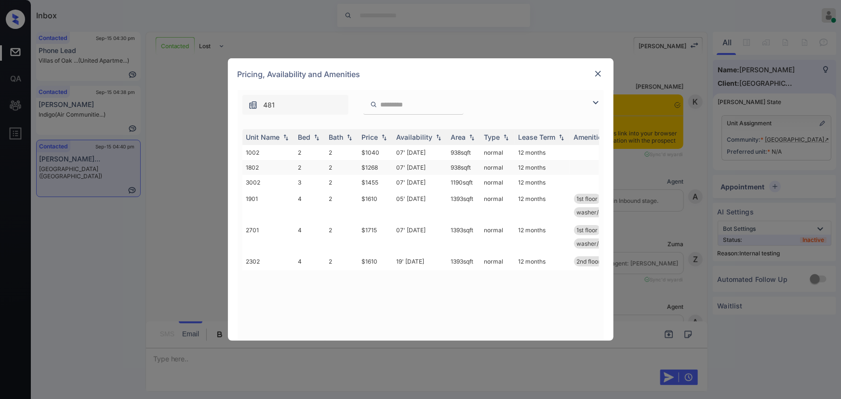
scroll to position [1378, 0]
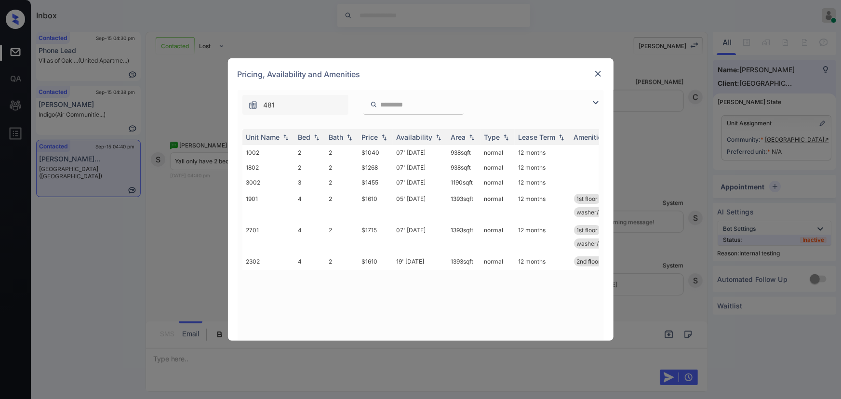
click at [592, 103] on img at bounding box center [596, 103] width 12 height 12
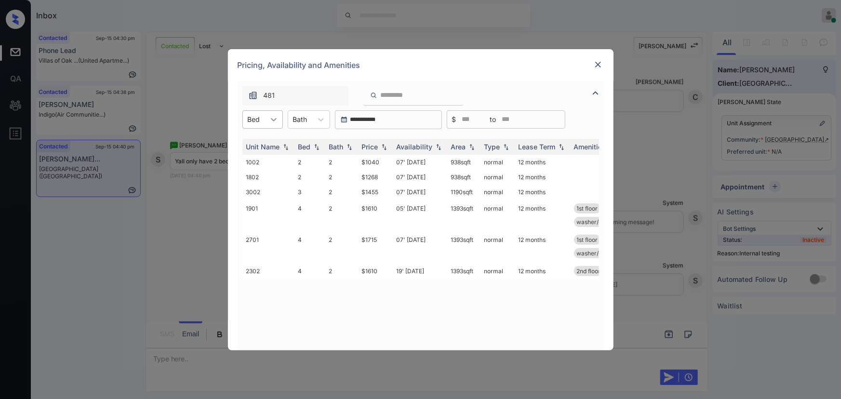
click at [275, 115] on icon at bounding box center [274, 120] width 10 height 10
click at [252, 159] on div "3" at bounding box center [262, 160] width 40 height 17
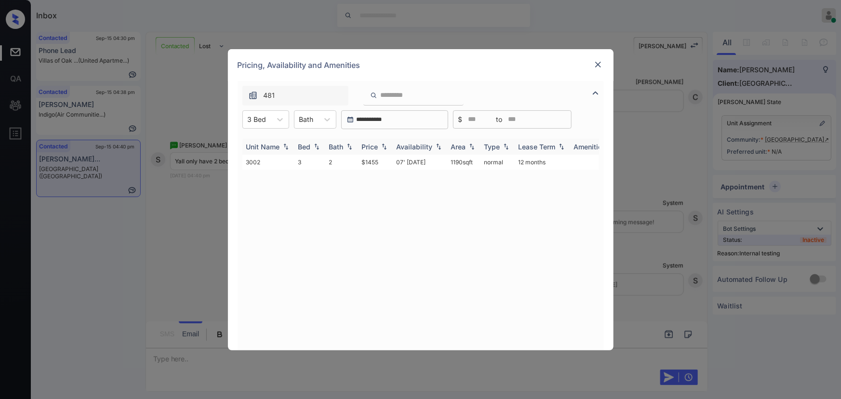
click at [381, 147] on img at bounding box center [384, 146] width 10 height 7
click at [375, 161] on td "$1455" at bounding box center [375, 162] width 35 height 15
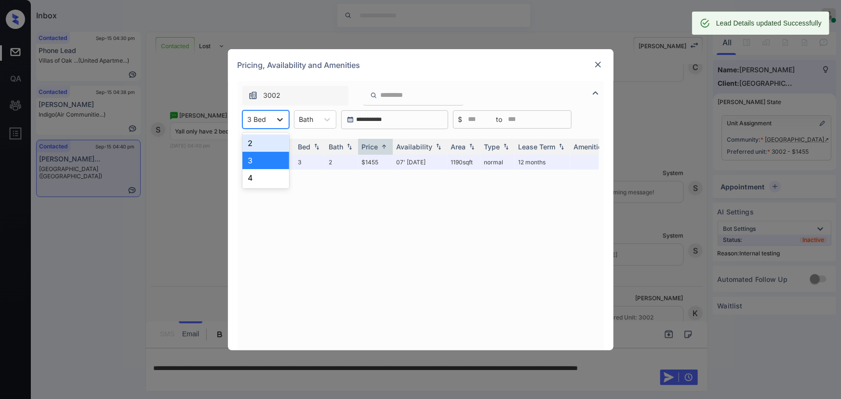
click at [280, 119] on icon at bounding box center [280, 119] width 6 height 3
click at [254, 174] on div "4" at bounding box center [265, 177] width 47 height 17
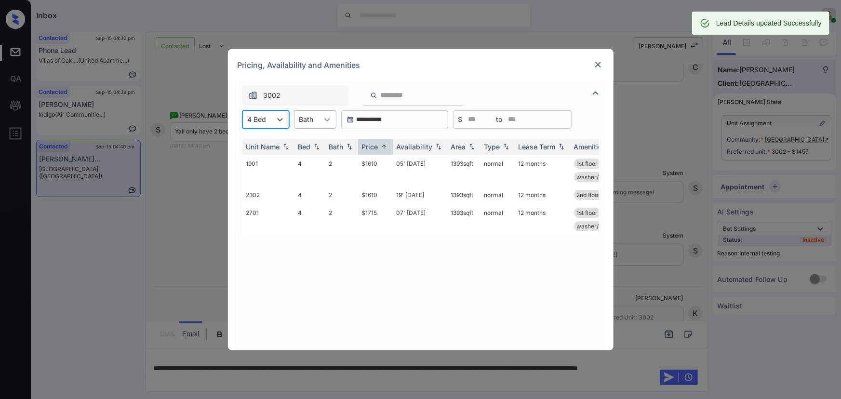
click at [328, 119] on icon at bounding box center [327, 119] width 6 height 3
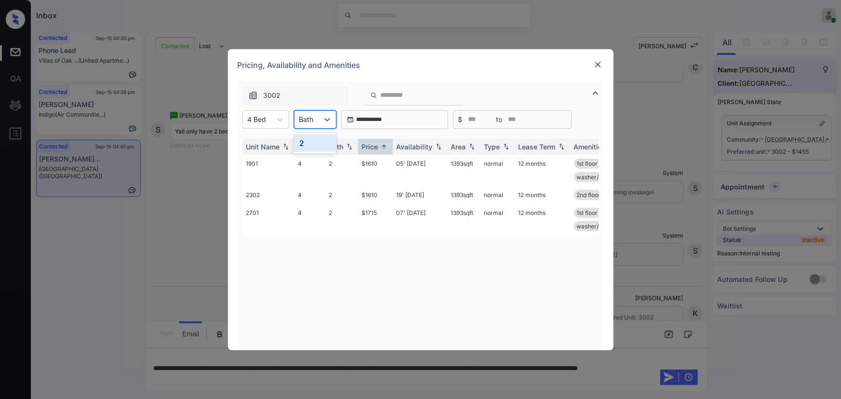
click at [315, 145] on div "2" at bounding box center [315, 142] width 42 height 17
click at [395, 163] on td "05' [DATE]" at bounding box center [420, 170] width 54 height 31
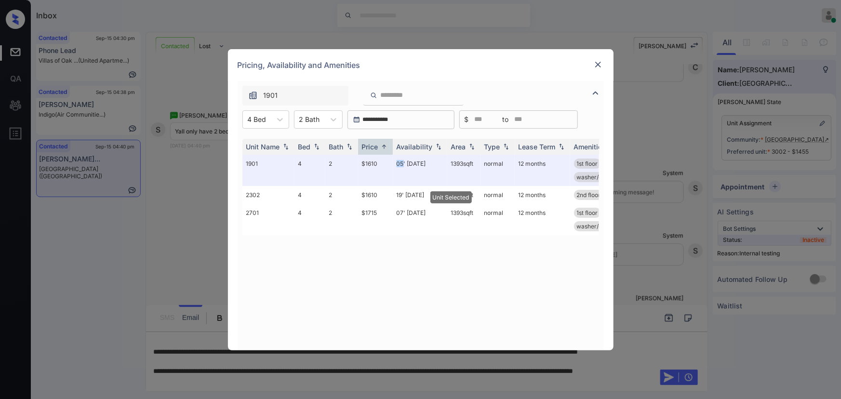
click at [599, 62] on img at bounding box center [598, 65] width 10 height 10
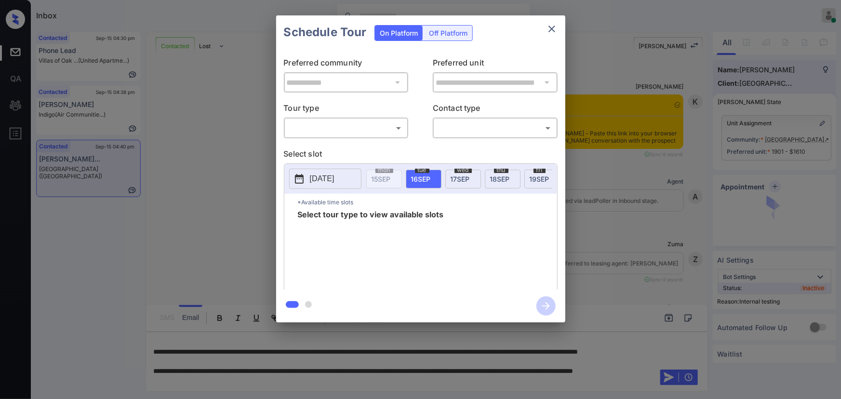
scroll to position [1503, 0]
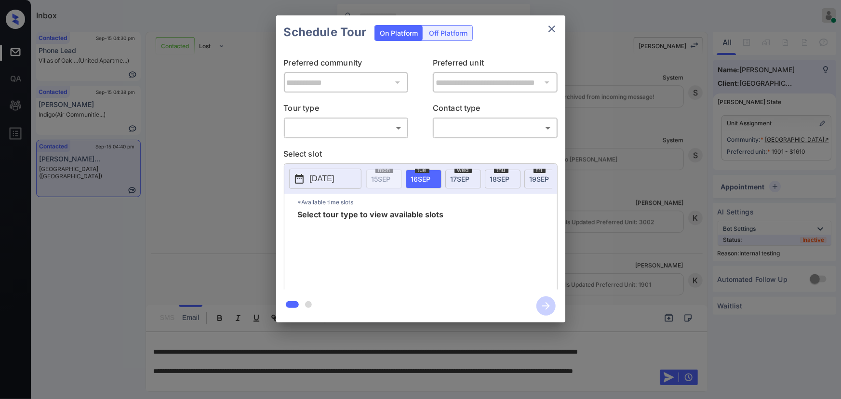
click at [819, 125] on div "**********" at bounding box center [420, 169] width 841 height 338
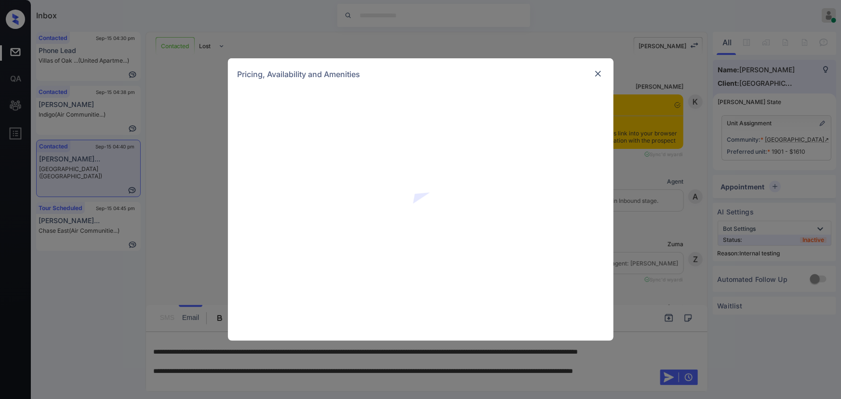
scroll to position [1503, 0]
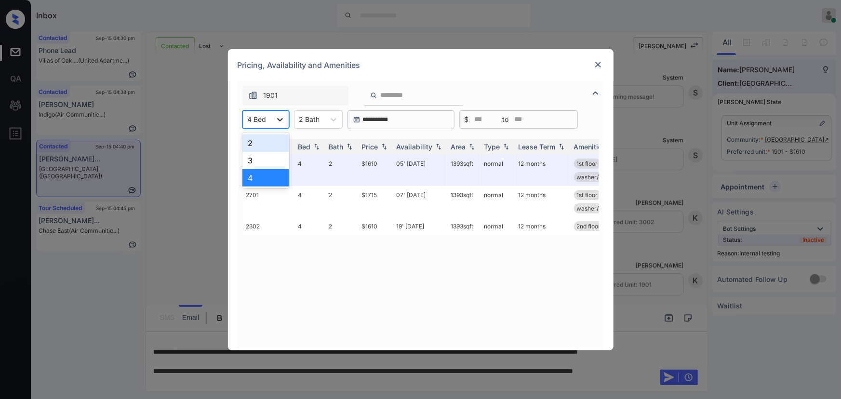
click at [276, 119] on icon at bounding box center [280, 120] width 10 height 10
click at [174, 231] on div "**********" at bounding box center [420, 199] width 841 height 399
click at [297, 368] on div "**********" at bounding box center [420, 199] width 841 height 399
click at [597, 62] on img at bounding box center [598, 65] width 10 height 10
